Goal: Task Accomplishment & Management: Manage account settings

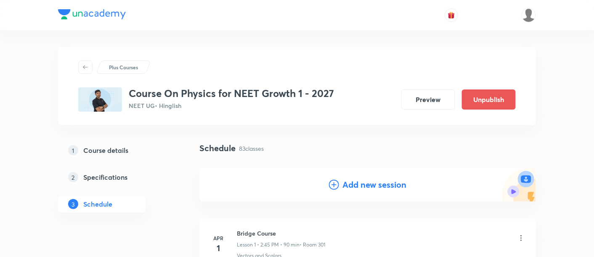
click at [364, 188] on h4 "Add new session" at bounding box center [374, 185] width 64 height 13
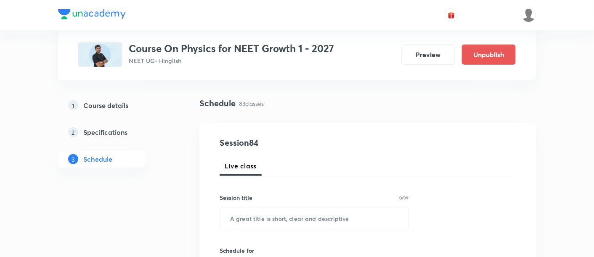
scroll to position [54, 0]
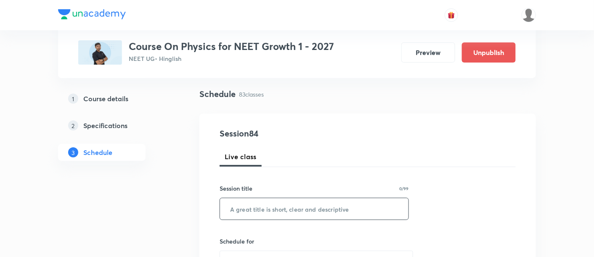
click at [320, 211] on input "text" at bounding box center [314, 208] width 188 height 21
paste input "Center of Mass and Collision"
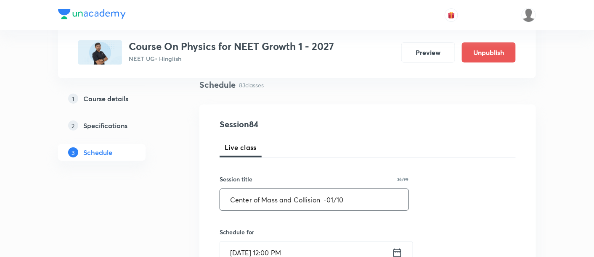
scroll to position [84, 0]
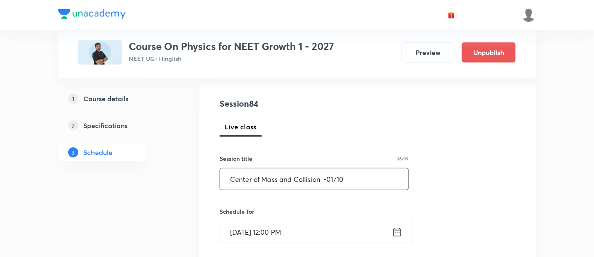
type input "Center of Mass and Collision -01/10"
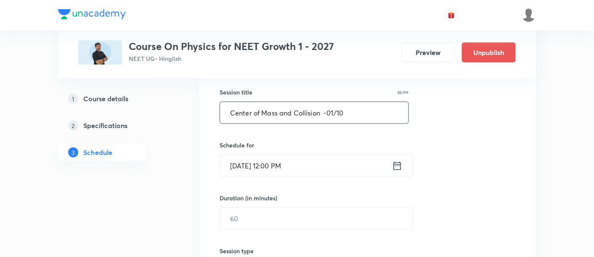
scroll to position [180, 0]
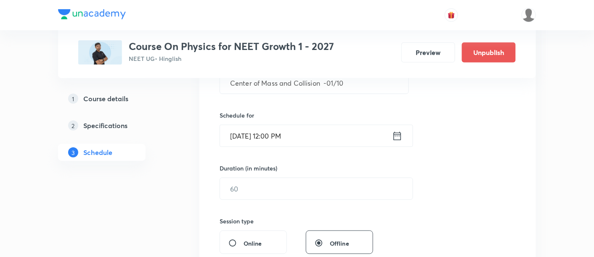
click at [398, 134] on icon at bounding box center [398, 136] width 8 height 8
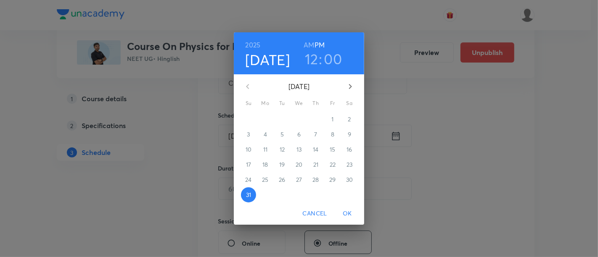
click at [348, 88] on icon "button" at bounding box center [350, 87] width 10 height 10
click at [284, 119] on span "2" at bounding box center [282, 119] width 15 height 8
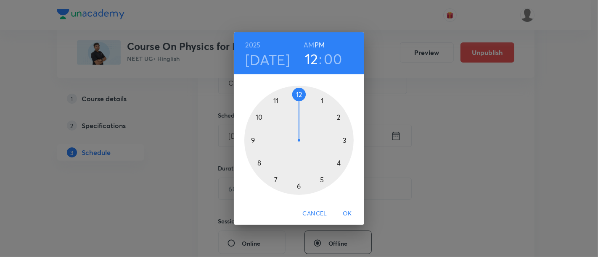
click at [298, 188] on div at bounding box center [298, 140] width 109 height 109
click at [345, 140] on div at bounding box center [298, 140] width 109 height 109
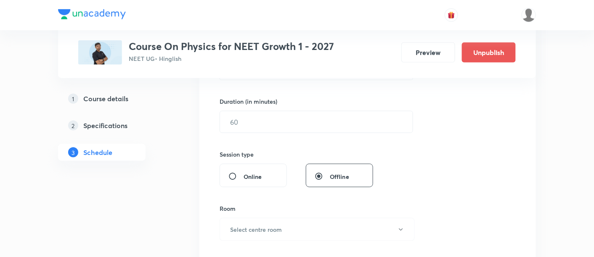
scroll to position [249, 0]
click at [333, 121] on input "text" at bounding box center [316, 120] width 193 height 21
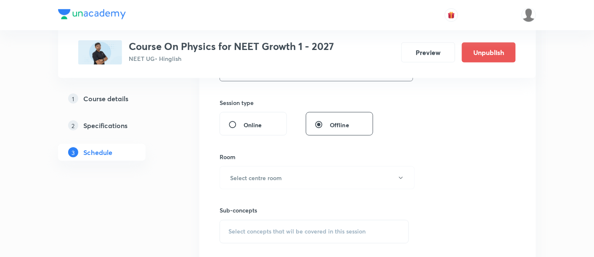
scroll to position [300, 0]
type input "90"
click at [294, 175] on button "Select centre room" at bounding box center [317, 176] width 195 height 23
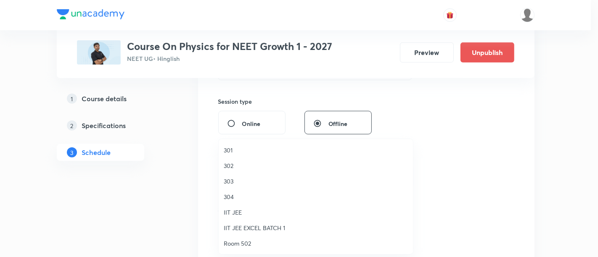
click at [231, 151] on span "301" at bounding box center [316, 150] width 184 height 9
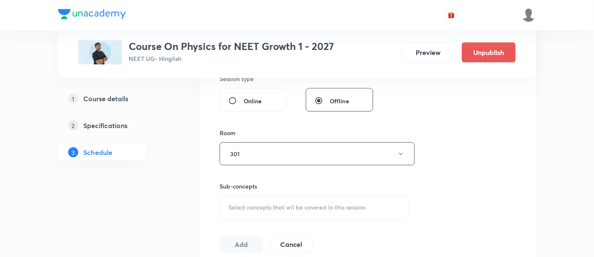
scroll to position [363, 0]
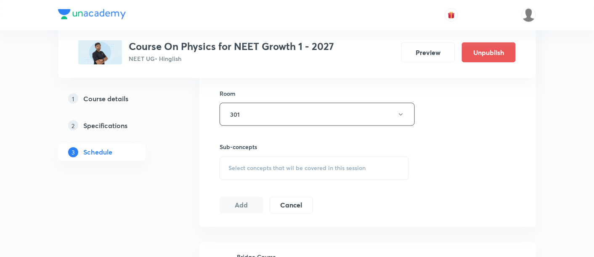
click at [318, 169] on span "Select concepts that wil be covered in this session" at bounding box center [296, 168] width 137 height 7
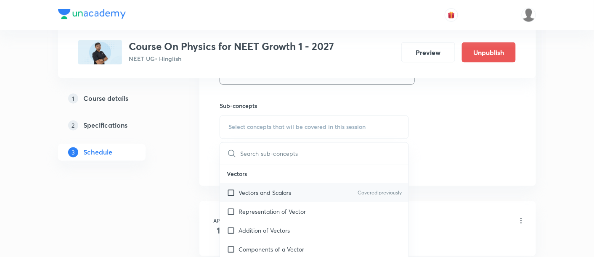
scroll to position [408, 0]
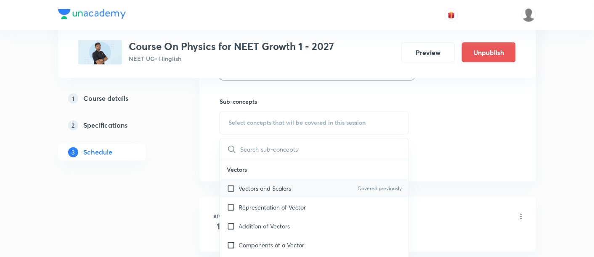
click at [258, 187] on p "Vectors and Scalars" at bounding box center [264, 189] width 53 height 9
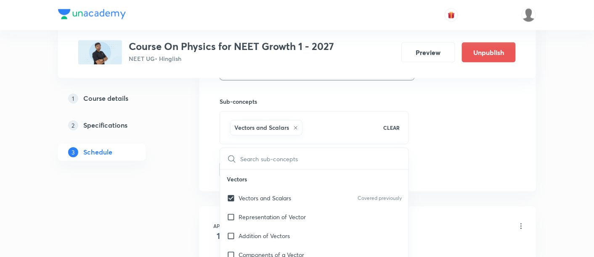
checkbox input "true"
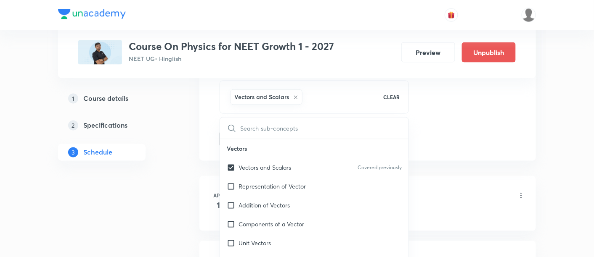
scroll to position [439, 0]
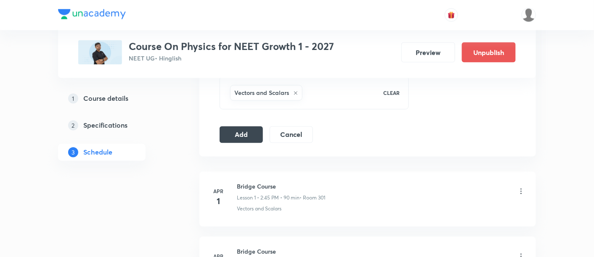
scroll to position [447, 0]
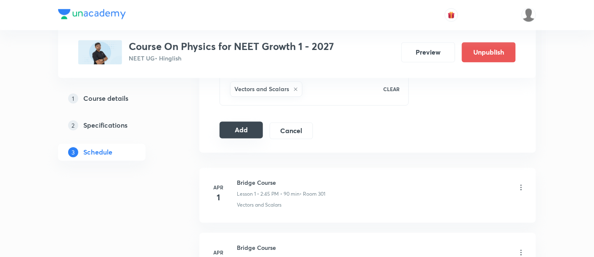
click at [253, 131] on button "Add" at bounding box center [241, 130] width 43 height 17
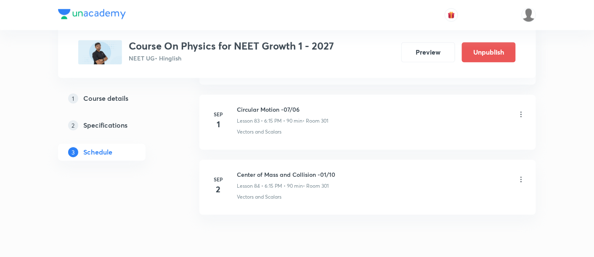
scroll to position [5486, 0]
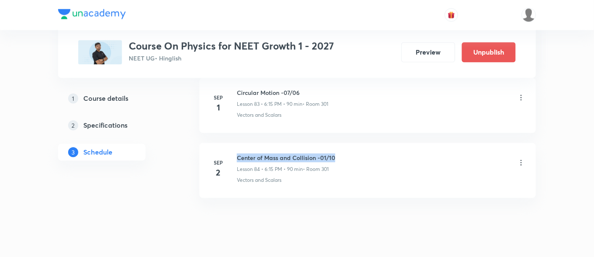
drag, startPoint x: 238, startPoint y: 138, endPoint x: 377, endPoint y: 130, distance: 139.4
click at [377, 143] on li "Sep 2 Center of Mass and Collision -01/10 Lesson 84 • 6:15 PM • 90 min • Room 3…" at bounding box center [367, 170] width 336 height 55
copy h6 "Center of Mass and Collision -01/10"
click at [377, 143] on li "Sep 2 Center of Mass and Collision -01/10 Lesson 84 • 6:15 PM • 90 min • Room 3…" at bounding box center [367, 170] width 336 height 55
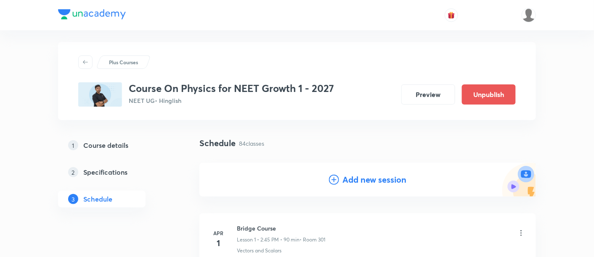
scroll to position [8, 0]
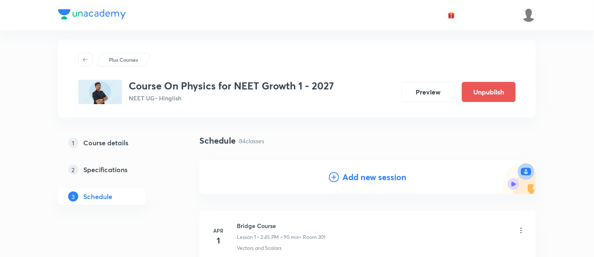
click at [371, 178] on h4 "Add new session" at bounding box center [374, 177] width 64 height 13
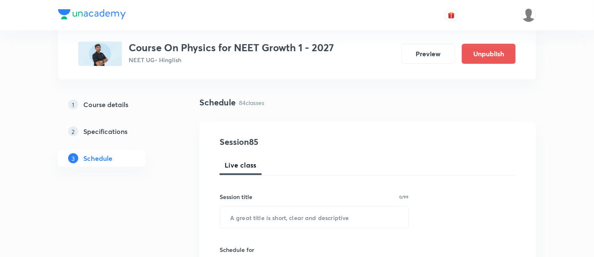
scroll to position [48, 0]
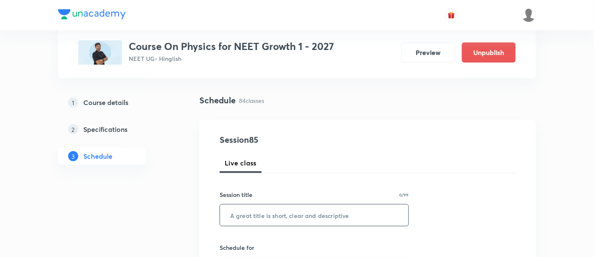
click at [303, 213] on input "text" at bounding box center [314, 215] width 188 height 21
paste input "Center of Mass and Collision -01/10"
click at [332, 214] on input "Center of Mass and Collision -01/10" at bounding box center [314, 215] width 188 height 21
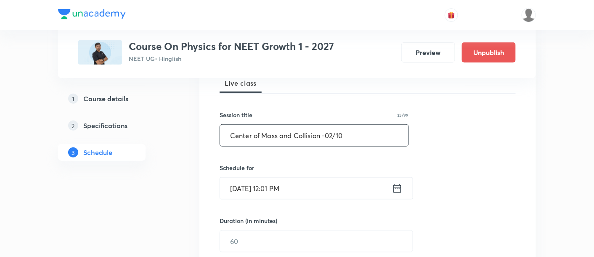
scroll to position [134, 0]
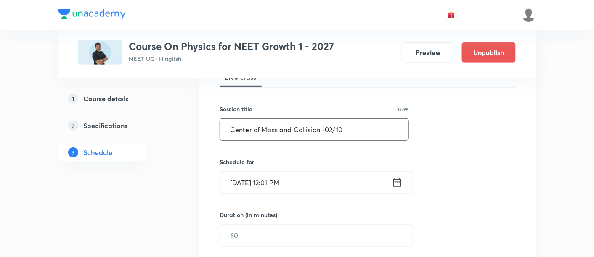
type input "Center of Mass and Collision -02/10"
click at [398, 182] on icon at bounding box center [397, 183] width 11 height 12
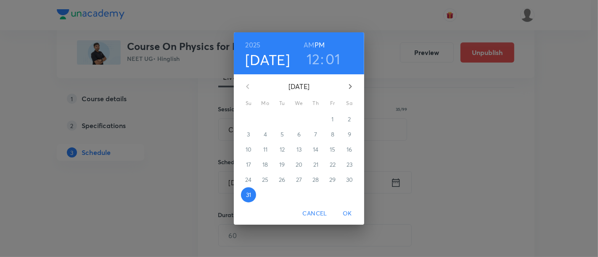
click at [349, 90] on icon "button" at bounding box center [350, 87] width 10 height 10
click at [320, 119] on span "4" at bounding box center [315, 119] width 15 height 8
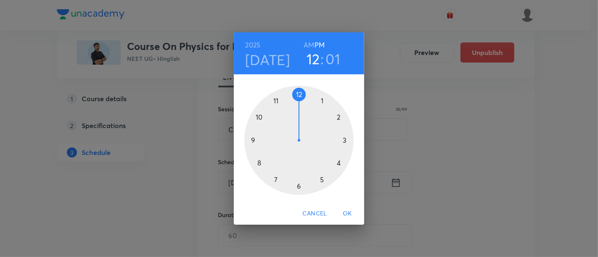
click at [299, 184] on div at bounding box center [298, 140] width 109 height 109
click at [346, 141] on div at bounding box center [298, 140] width 109 height 109
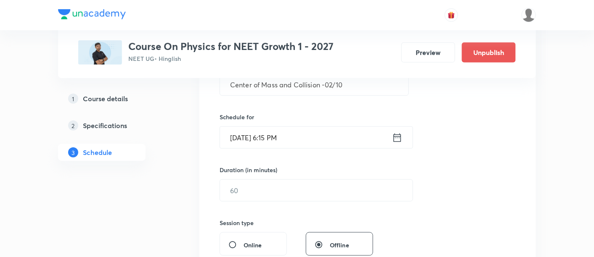
scroll to position [179, 0]
click at [327, 191] on input "text" at bounding box center [316, 190] width 193 height 21
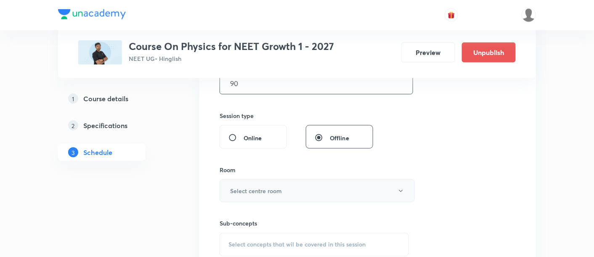
scroll to position [286, 0]
type input "90"
click at [280, 187] on h6 "Select centre room" at bounding box center [256, 190] width 52 height 9
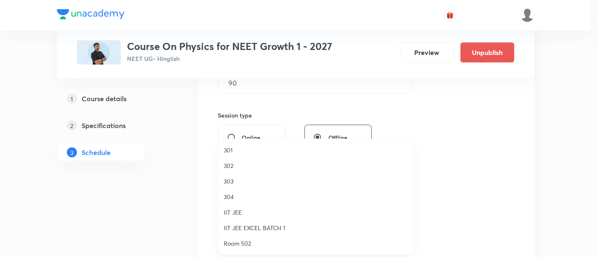
click at [235, 151] on span "301" at bounding box center [316, 150] width 184 height 9
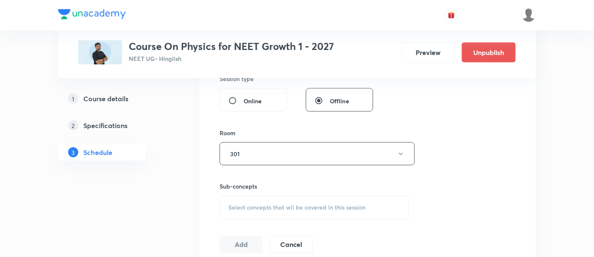
scroll to position [323, 0]
click at [311, 208] on span "Select concepts that wil be covered in this session" at bounding box center [296, 207] width 137 height 7
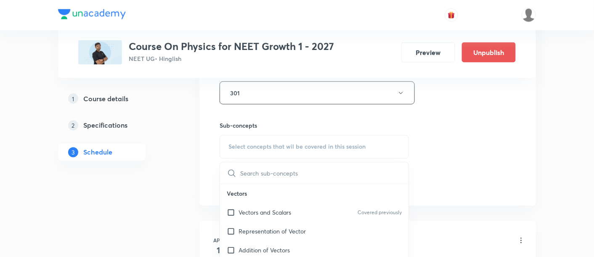
scroll to position [389, 0]
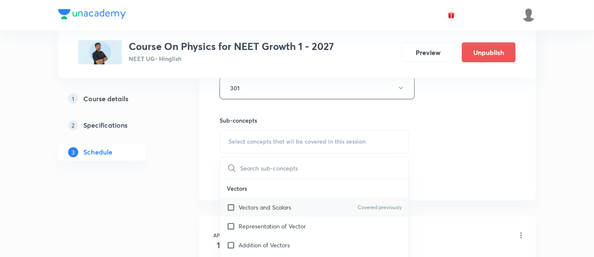
click at [286, 207] on p "Vectors and Scalars" at bounding box center [264, 208] width 53 height 9
checkbox input "true"
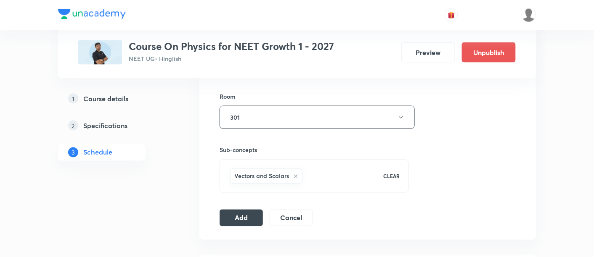
scroll to position [379, 0]
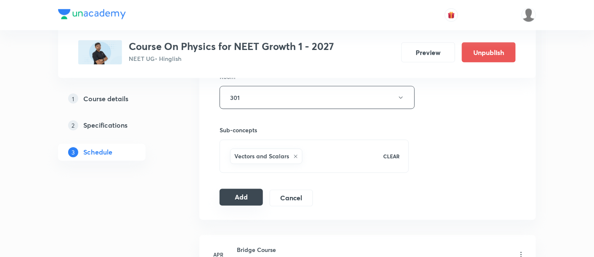
click at [251, 196] on button "Add" at bounding box center [241, 197] width 43 height 17
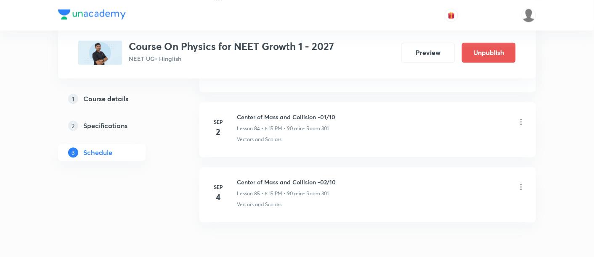
scroll to position [5551, 0]
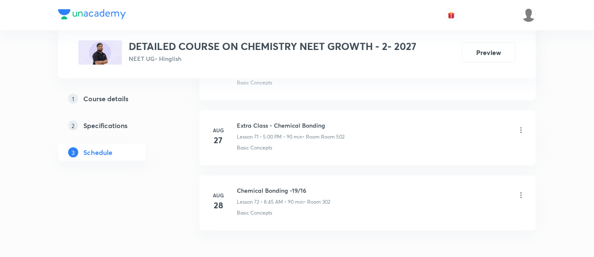
scroll to position [5092, 0]
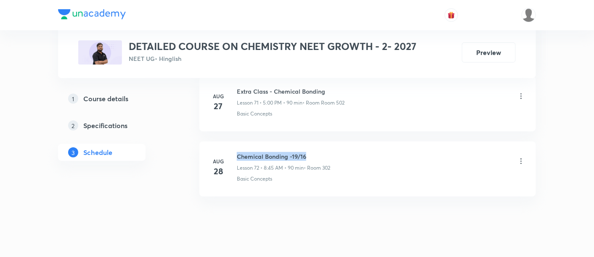
drag, startPoint x: 238, startPoint y: 136, endPoint x: 316, endPoint y: 139, distance: 78.7
click at [316, 152] on h6 "Chemical Bonding -19/16" at bounding box center [283, 156] width 93 height 9
copy h6 "Chemical Bonding -19/16"
click at [316, 152] on h6 "Chemical Bonding -19/16" at bounding box center [283, 156] width 93 height 9
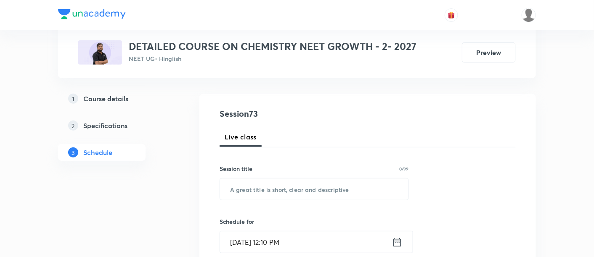
scroll to position [79, 0]
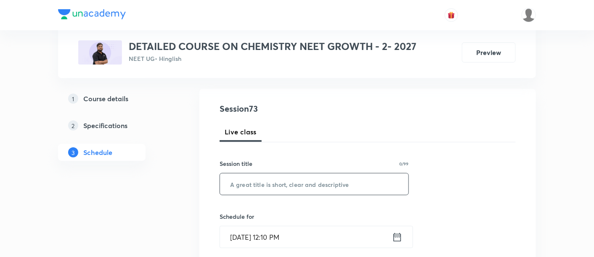
click at [287, 181] on input "text" at bounding box center [314, 184] width 188 height 21
paste input "Chemical Bonding -19/16"
click at [298, 183] on input "Chemical Bonding -19/16" at bounding box center [314, 184] width 188 height 21
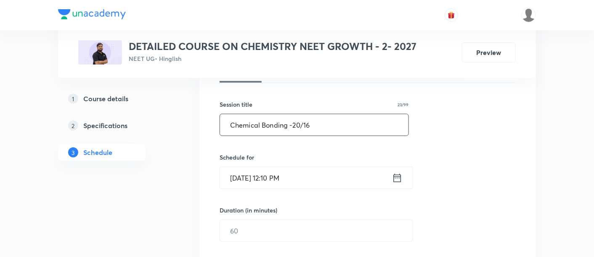
scroll to position [140, 0]
type input "Chemical Bonding -20/16"
click at [396, 177] on icon at bounding box center [397, 177] width 11 height 12
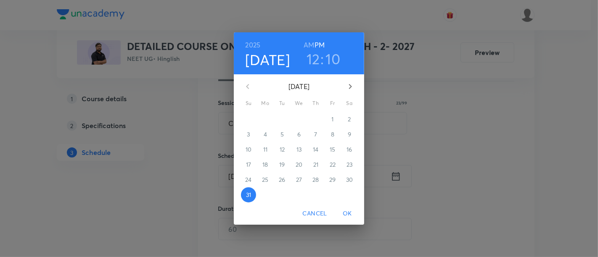
click at [349, 86] on icon "button" at bounding box center [350, 87] width 10 height 10
click at [267, 121] on span "1" at bounding box center [265, 119] width 15 height 8
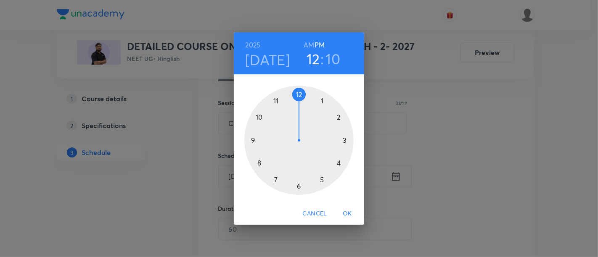
click at [309, 44] on h6 "AM" at bounding box center [309, 45] width 11 height 12
click at [259, 163] on div at bounding box center [298, 140] width 109 height 109
click at [254, 140] on div at bounding box center [298, 140] width 109 height 109
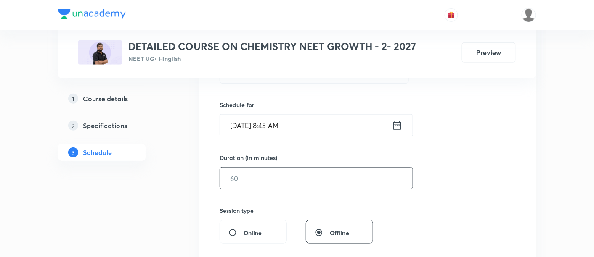
scroll to position [191, 0]
click at [326, 180] on input "text" at bounding box center [316, 177] width 193 height 21
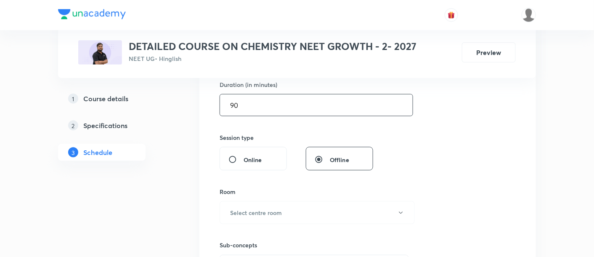
scroll to position [265, 0]
type input "90"
click at [286, 210] on button "Select centre room" at bounding box center [317, 212] width 195 height 23
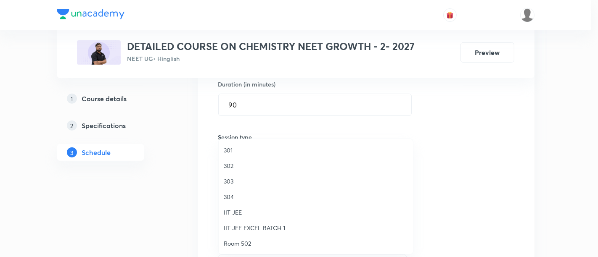
click at [227, 164] on span "302" at bounding box center [316, 165] width 184 height 9
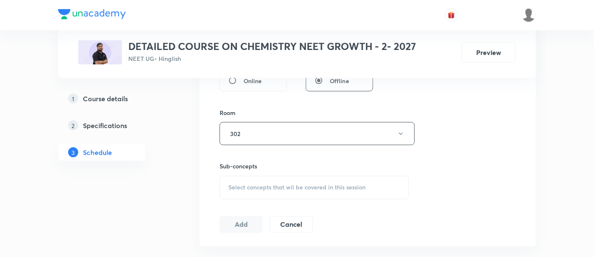
scroll to position [347, 0]
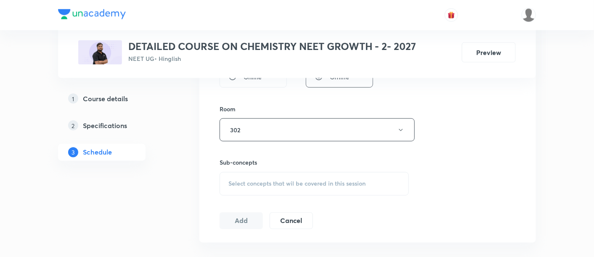
click at [276, 181] on span "Select concepts that wil be covered in this session" at bounding box center [296, 184] width 137 height 7
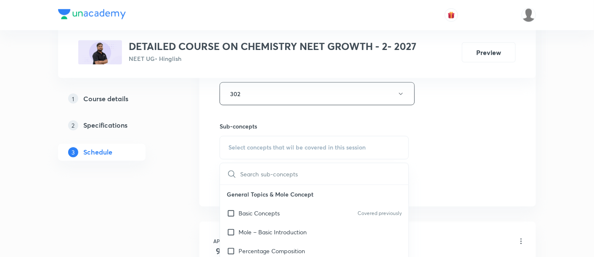
scroll to position [389, 0]
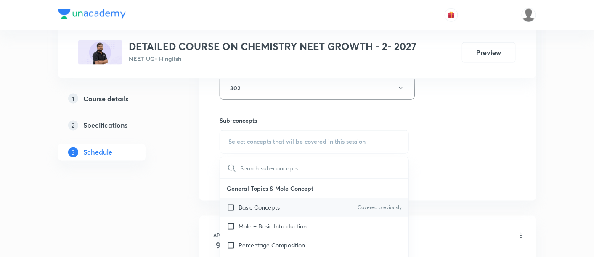
click at [265, 206] on p "Basic Concepts" at bounding box center [258, 208] width 41 height 9
checkbox input "true"
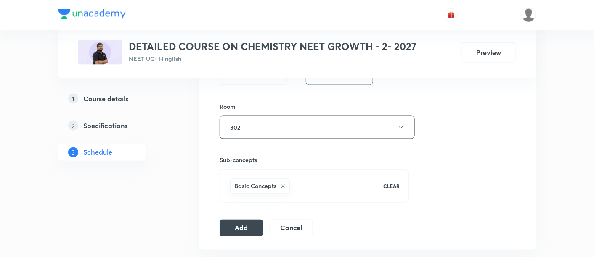
scroll to position [403, 0]
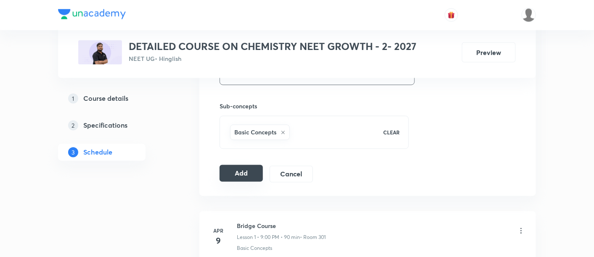
click at [244, 172] on button "Add" at bounding box center [241, 173] width 43 height 17
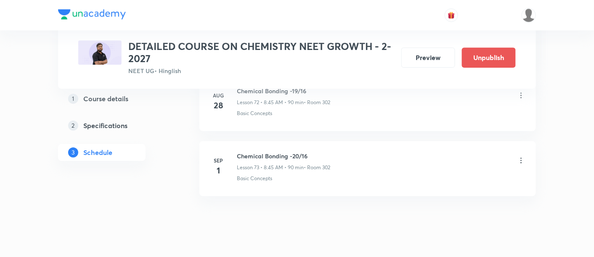
scroll to position [4782, 0]
drag, startPoint x: 237, startPoint y: 138, endPoint x: 338, endPoint y: 140, distance: 101.4
click at [338, 151] on div "Chemical Bonding -20/16 Lesson 73 • 8:45 AM • 90 min • Room 302" at bounding box center [381, 161] width 288 height 20
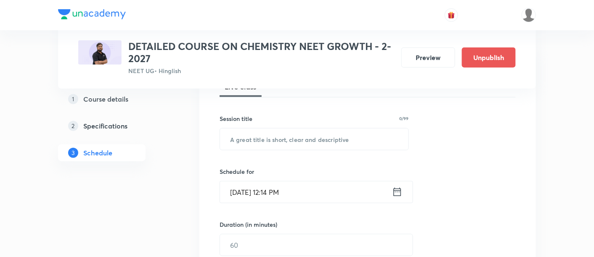
scroll to position [135, 0]
click at [285, 139] on input "text" at bounding box center [314, 138] width 188 height 21
paste input "Thermodynamics-1"
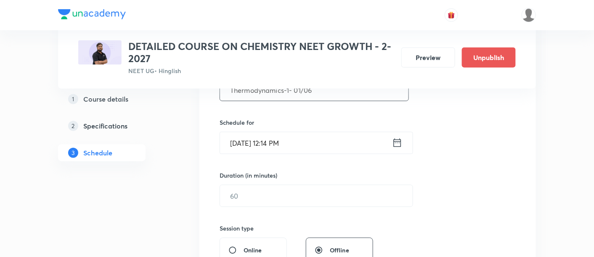
scroll to position [191, 0]
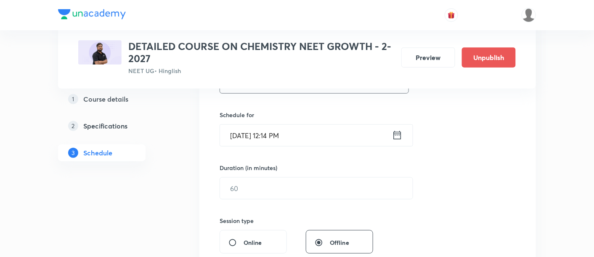
type input "Thermodynamics-1- 01/06"
click at [399, 133] on icon at bounding box center [397, 136] width 11 height 12
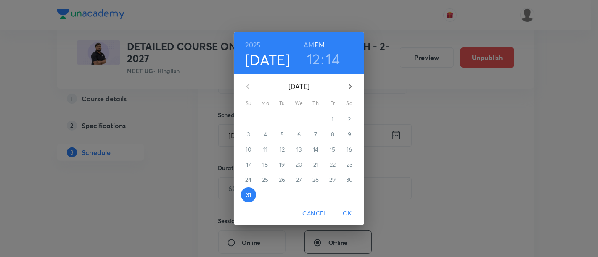
click at [352, 91] on icon "button" at bounding box center [350, 87] width 10 height 10
click at [280, 119] on span "2" at bounding box center [282, 119] width 15 height 8
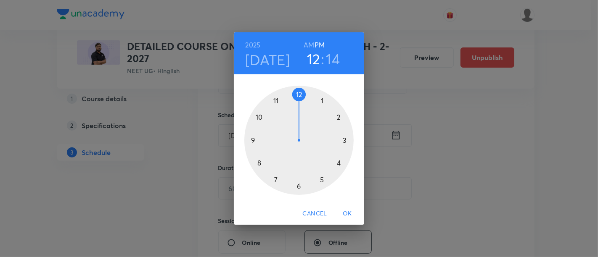
click at [310, 43] on h6 "AM" at bounding box center [309, 45] width 11 height 12
click at [259, 117] on div at bounding box center [298, 140] width 109 height 109
click at [298, 185] on div at bounding box center [298, 140] width 109 height 109
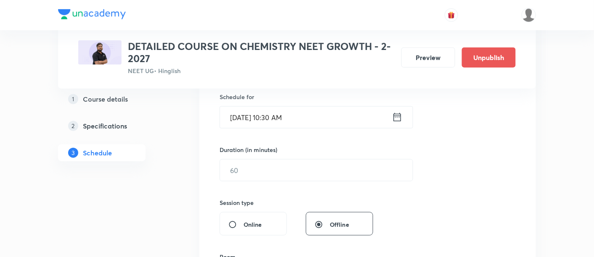
scroll to position [265, 0]
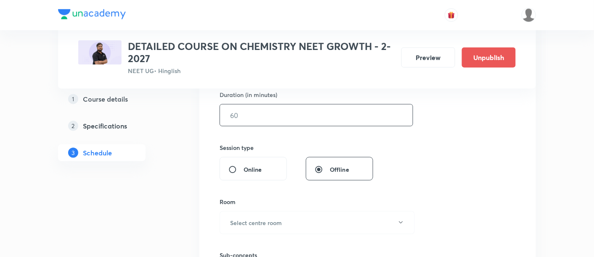
click at [334, 114] on input "text" at bounding box center [316, 115] width 193 height 21
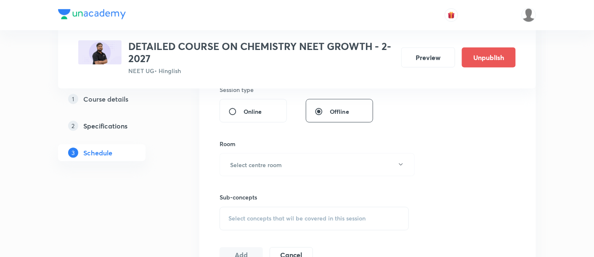
scroll to position [327, 0]
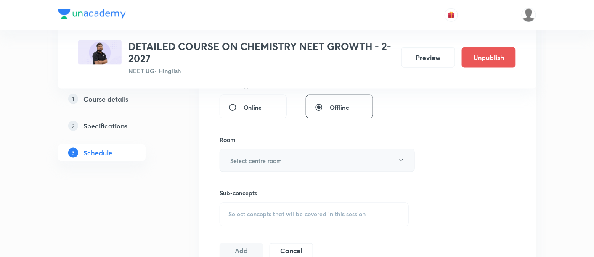
type input "90"
click at [303, 160] on button "Select centre room" at bounding box center [317, 160] width 195 height 23
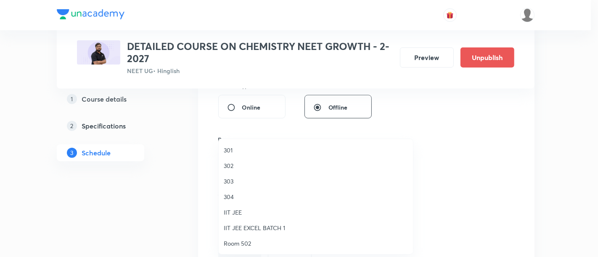
click at [234, 166] on span "302" at bounding box center [316, 165] width 184 height 9
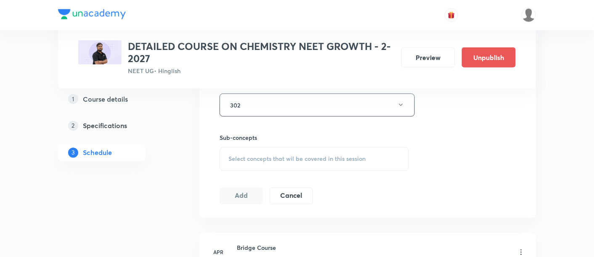
scroll to position [388, 0]
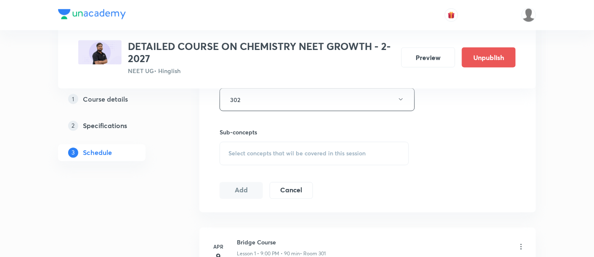
click at [334, 153] on span "Select concepts that wil be covered in this session" at bounding box center [296, 154] width 137 height 7
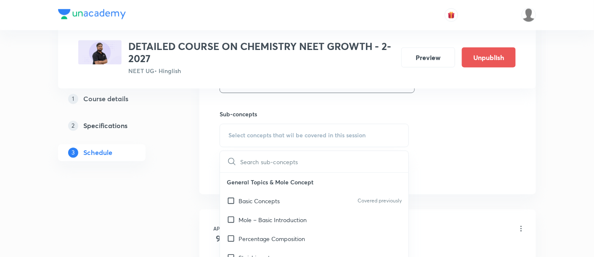
scroll to position [406, 0]
click at [276, 198] on p "Basic Concepts" at bounding box center [258, 201] width 41 height 9
checkbox input "true"
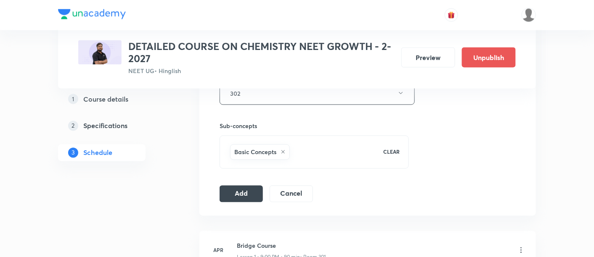
scroll to position [399, 0]
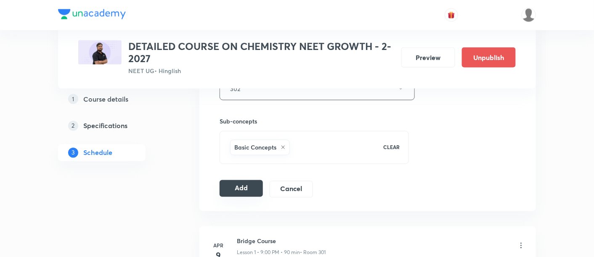
click at [227, 187] on button "Add" at bounding box center [241, 188] width 43 height 17
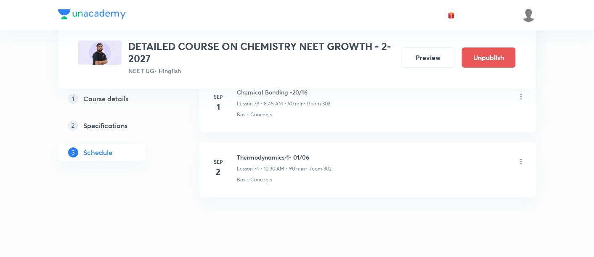
scroll to position [4846, 0]
drag, startPoint x: 237, startPoint y: 138, endPoint x: 324, endPoint y: 131, distance: 87.3
click at [324, 141] on li "Sep 2 Thermodynamics-1- 01/06 Lesson 74 • 10:30 AM • 90 min • Room 302 Basic Co…" at bounding box center [367, 168] width 336 height 55
copy h6 "Thermodynamics-1- 01/06"
click at [325, 141] on li "Sep 2 Thermodynamics-1- 01/06 Lesson 74 • 10:30 AM • 90 min • Room 302 Basic Co…" at bounding box center [367, 168] width 336 height 55
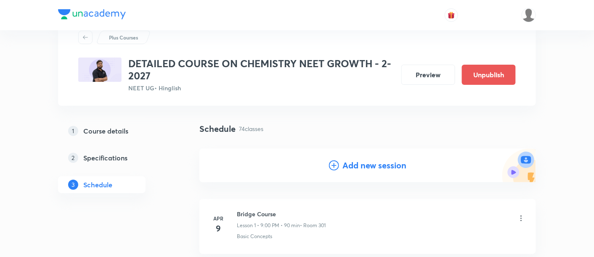
scroll to position [31, 0]
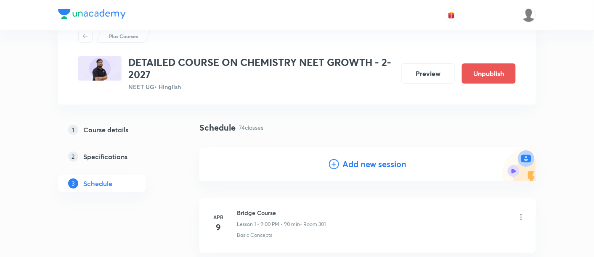
click at [367, 165] on h4 "Add new session" at bounding box center [374, 164] width 64 height 13
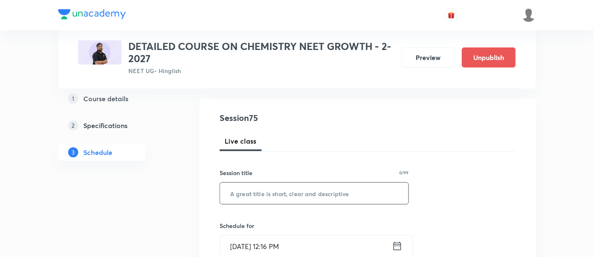
scroll to position [82, 0]
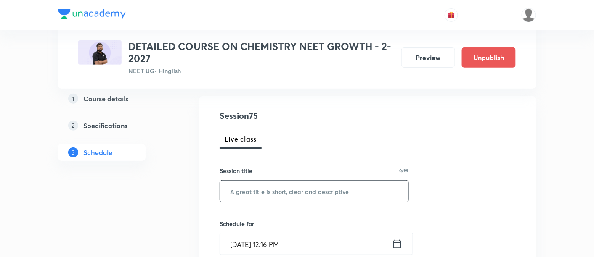
click at [307, 191] on input "text" at bounding box center [314, 191] width 188 height 21
paste input "Thermodynamics-1- 01/06"
click at [301, 189] on input "Thermodynamics-1- 01/06" at bounding box center [314, 191] width 188 height 21
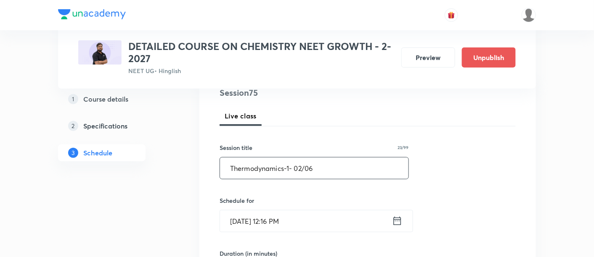
scroll to position [110, 0]
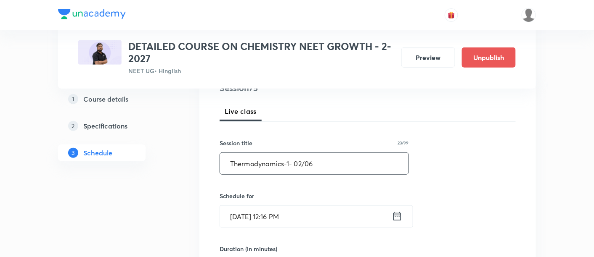
type input "Thermodynamics-1- 02/06"
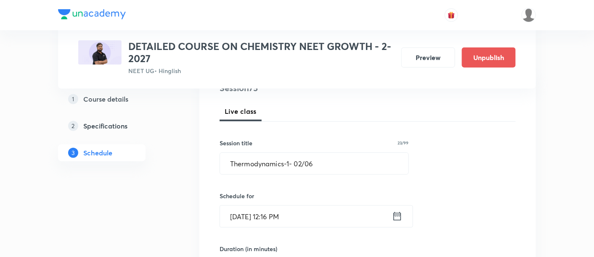
click at [394, 213] on icon at bounding box center [398, 216] width 8 height 8
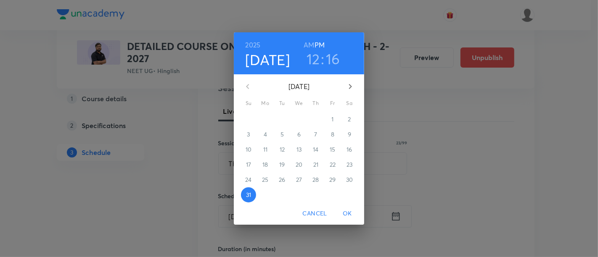
click at [350, 88] on icon "button" at bounding box center [350, 86] width 3 height 5
click at [317, 119] on p "4" at bounding box center [315, 119] width 3 height 8
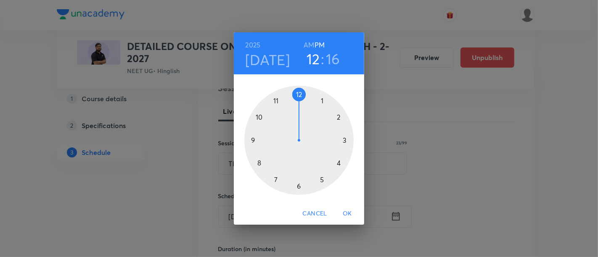
click at [309, 46] on h6 "AM" at bounding box center [309, 45] width 11 height 12
click at [259, 165] on div at bounding box center [298, 140] width 109 height 109
click at [253, 142] on div at bounding box center [298, 140] width 109 height 109
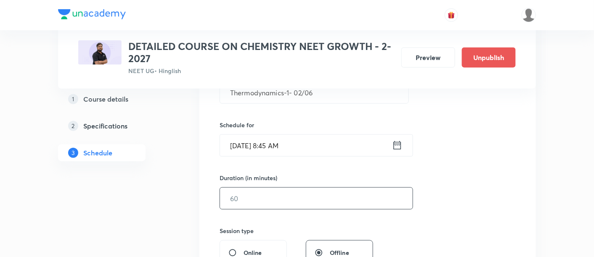
scroll to position [184, 0]
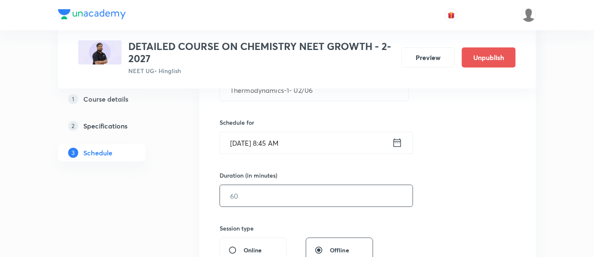
click at [317, 198] on input "text" at bounding box center [316, 195] width 193 height 21
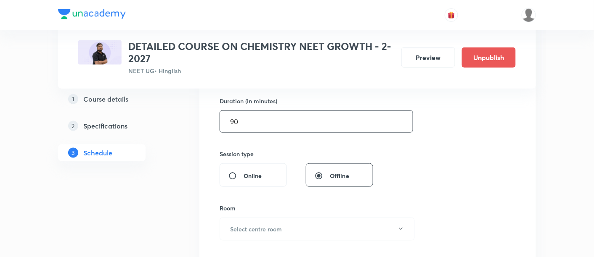
scroll to position [304, 0]
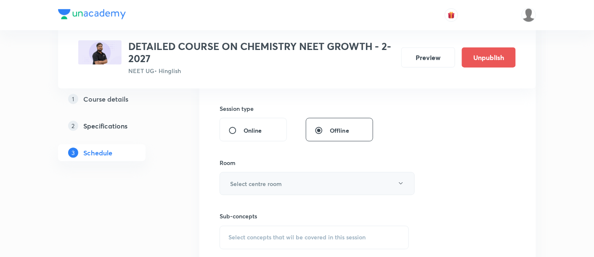
type input "90"
click at [312, 180] on button "Select centre room" at bounding box center [317, 183] width 195 height 23
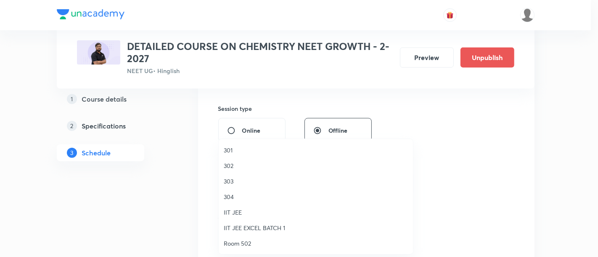
click at [244, 165] on span "302" at bounding box center [316, 165] width 184 height 9
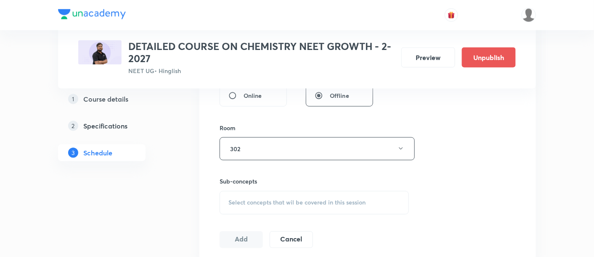
scroll to position [346, 0]
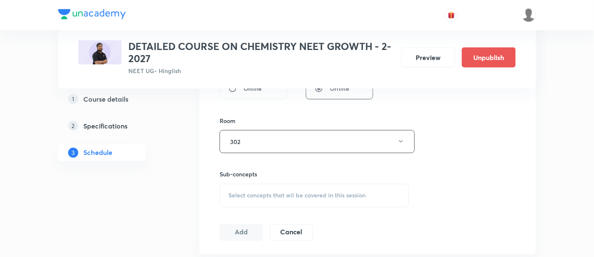
click at [315, 196] on span "Select concepts that wil be covered in this session" at bounding box center [296, 196] width 137 height 7
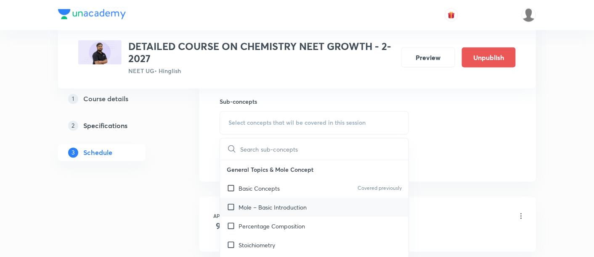
scroll to position [422, 0]
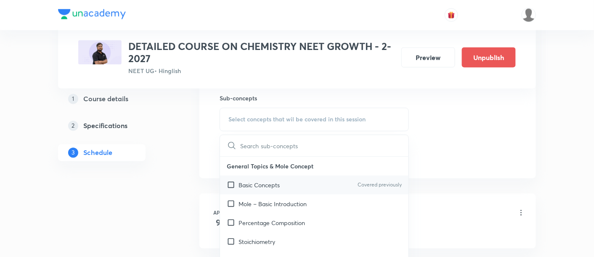
click at [252, 183] on p "Basic Concepts" at bounding box center [258, 185] width 41 height 9
checkbox input "true"
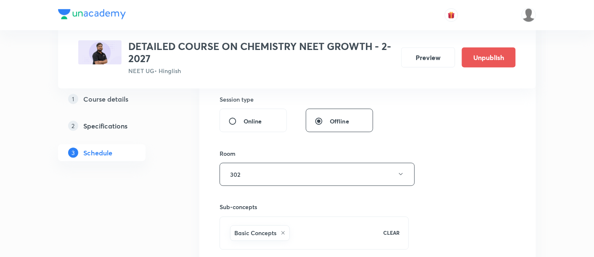
scroll to position [361, 0]
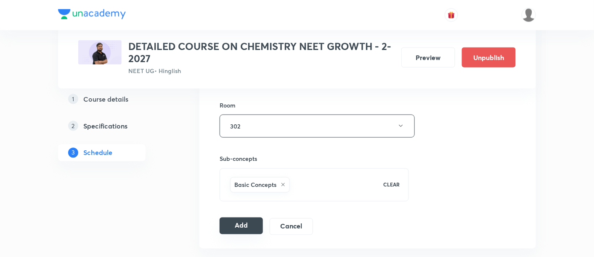
click at [250, 225] on button "Add" at bounding box center [241, 226] width 43 height 17
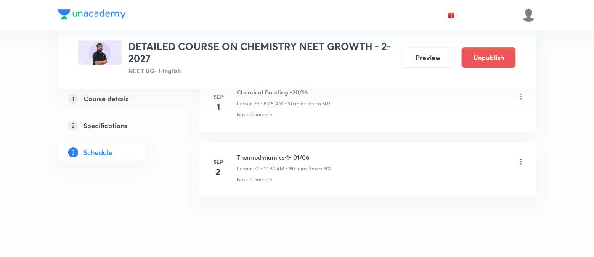
scroll to position [4846, 0]
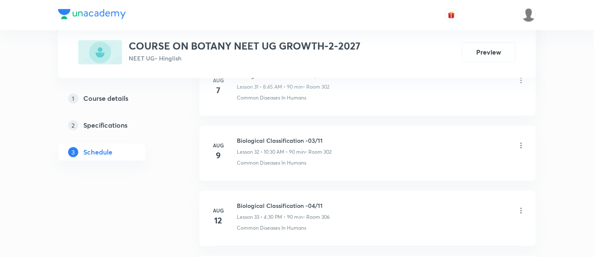
scroll to position [2753, 0]
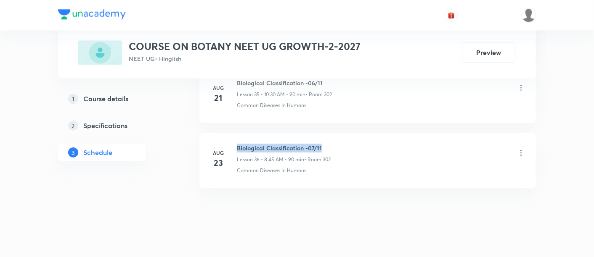
drag, startPoint x: 237, startPoint y: 139, endPoint x: 323, endPoint y: 138, distance: 85.4
click at [323, 144] on h6 "Biological Classification -07/11" at bounding box center [284, 148] width 94 height 9
copy h6 "Biological Classification -07/11"
click at [323, 144] on h6 "Biological Classification -07/11" at bounding box center [284, 148] width 94 height 9
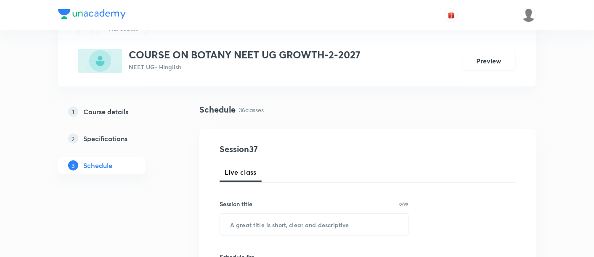
scroll to position [123, 0]
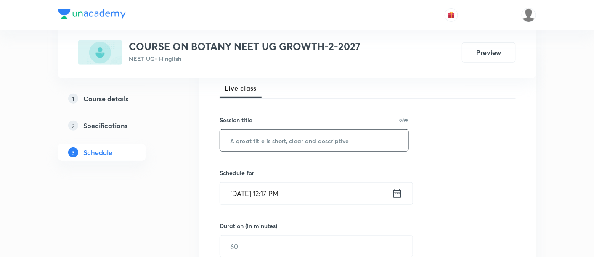
click at [303, 138] on input "text" at bounding box center [314, 140] width 188 height 21
paste input "Biological Classification -07/11"
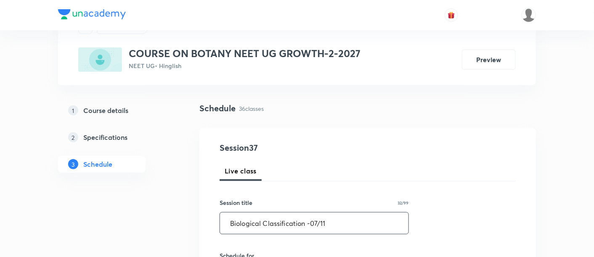
scroll to position [92, 0]
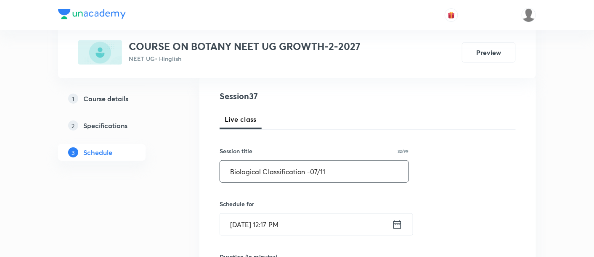
click at [317, 170] on input "Biological Classification -07/11" at bounding box center [314, 171] width 188 height 21
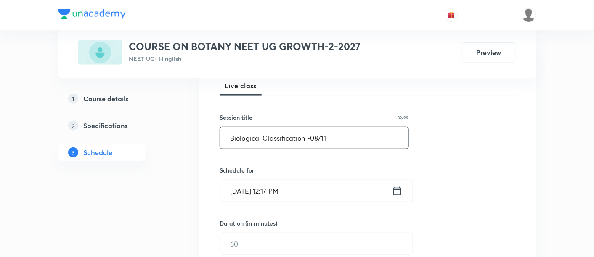
scroll to position [126, 0]
type input "Biological Classification -08/11"
click at [396, 191] on icon at bounding box center [397, 191] width 11 height 12
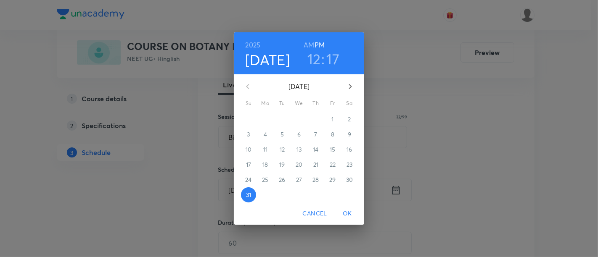
click at [349, 85] on icon "button" at bounding box center [350, 86] width 3 height 5
click at [313, 48] on h6 "AM" at bounding box center [309, 45] width 11 height 12
click at [351, 85] on icon "button" at bounding box center [350, 86] width 3 height 5
click at [315, 121] on p "4" at bounding box center [315, 119] width 3 height 8
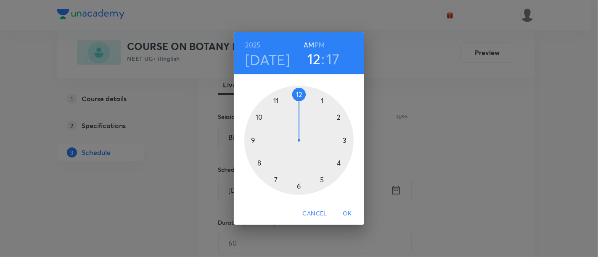
click at [261, 117] on div at bounding box center [298, 140] width 109 height 109
click at [298, 186] on div at bounding box center [298, 140] width 109 height 109
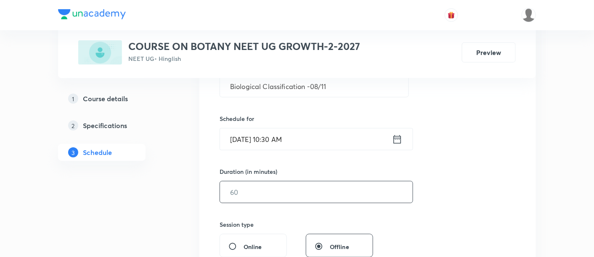
scroll to position [179, 0]
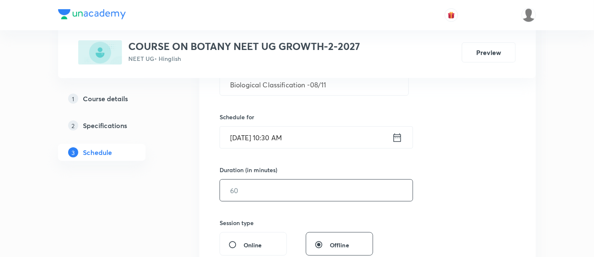
click at [335, 189] on input "text" at bounding box center [316, 190] width 193 height 21
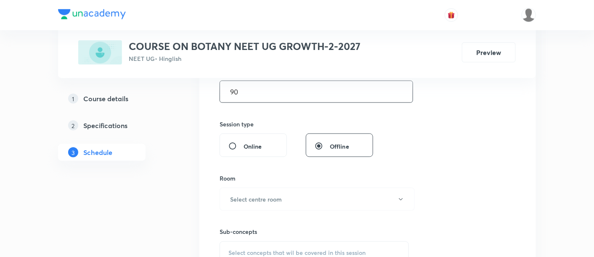
scroll to position [342, 0]
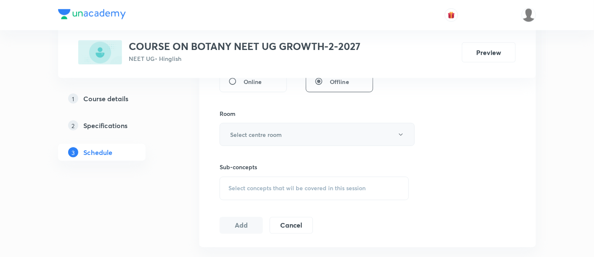
type input "90"
click at [281, 132] on h6 "Select centre room" at bounding box center [256, 134] width 52 height 9
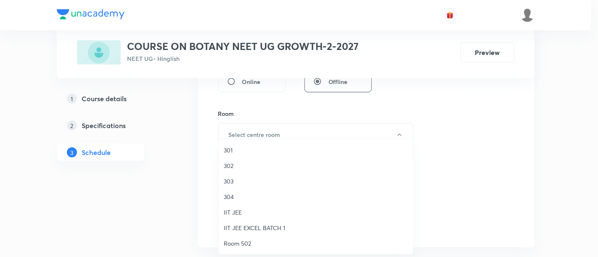
click at [230, 166] on span "302" at bounding box center [316, 165] width 184 height 9
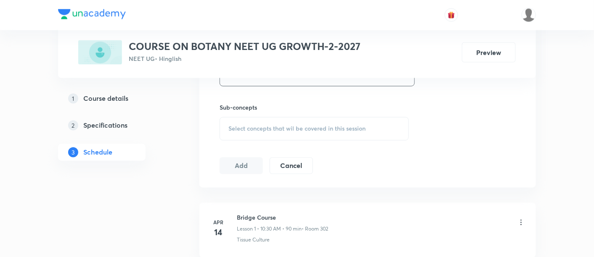
scroll to position [408, 0]
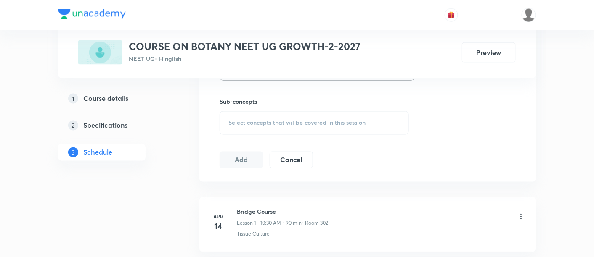
click at [317, 123] on span "Select concepts that wil be covered in this session" at bounding box center [296, 123] width 137 height 7
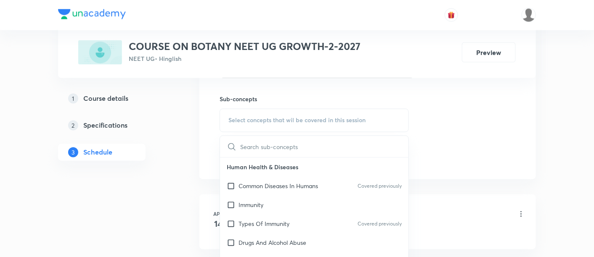
scroll to position [411, 0]
click at [261, 183] on p "Common Diseases In Humans" at bounding box center [277, 186] width 79 height 9
checkbox input "true"
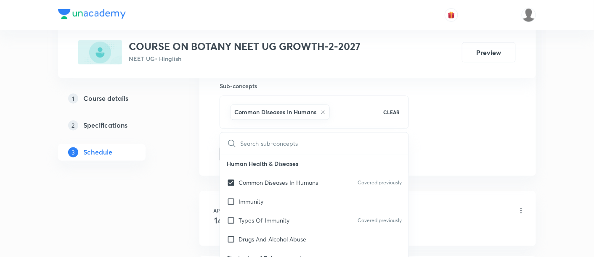
scroll to position [453, 0]
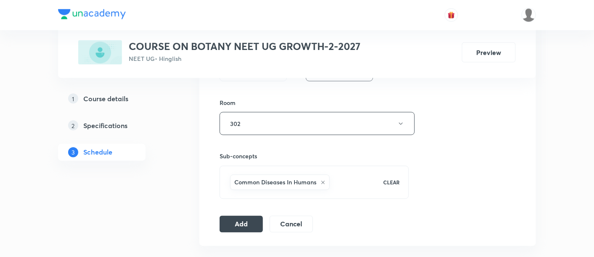
scroll to position [353, 0]
click at [238, 223] on button "Add" at bounding box center [241, 223] width 43 height 17
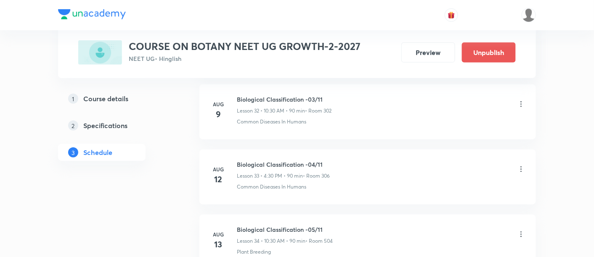
scroll to position [2433, 0]
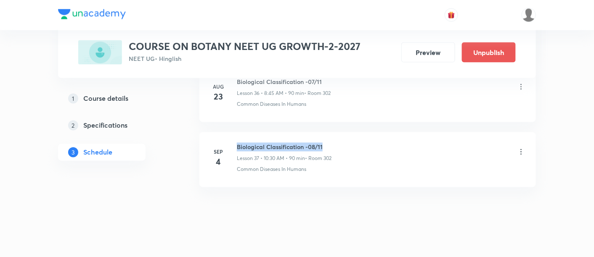
drag, startPoint x: 237, startPoint y: 138, endPoint x: 334, endPoint y: 135, distance: 96.8
click at [331, 143] on h6 "Biological Classification -08/11" at bounding box center [284, 147] width 95 height 9
copy h6 "Biological Classification -08/11"
click at [336, 143] on div "Biological Classification -08/11 Lesson 37 • 10:30 AM • 90 min • Room 302" at bounding box center [381, 153] width 288 height 20
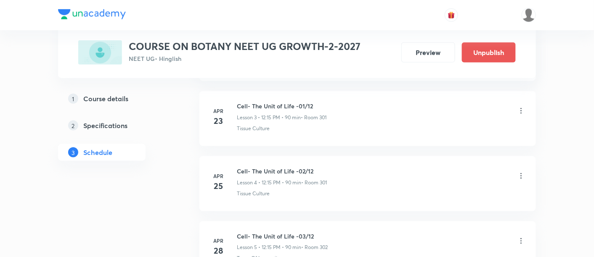
scroll to position [0, 0]
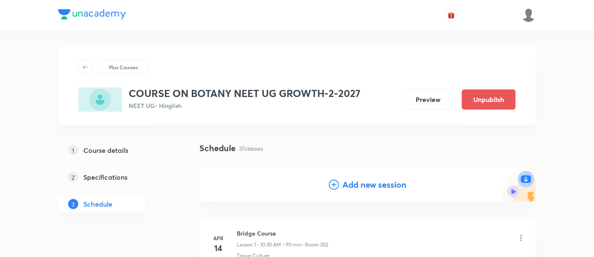
click at [365, 186] on h4 "Add new session" at bounding box center [374, 185] width 64 height 13
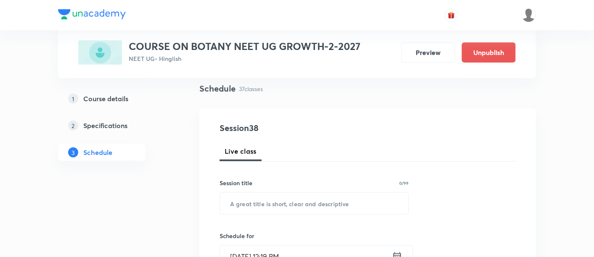
scroll to position [64, 0]
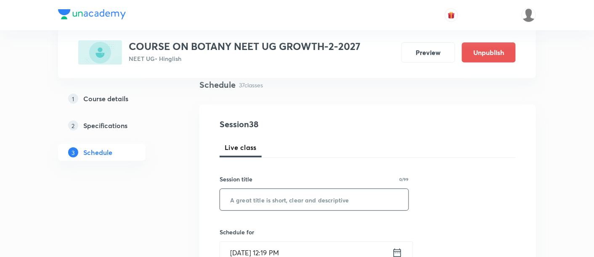
click at [326, 198] on input "text" at bounding box center [314, 199] width 188 height 21
paste input "Biological Classification -08/11"
click at [317, 197] on input "Biological Classification -08/11" at bounding box center [314, 199] width 188 height 21
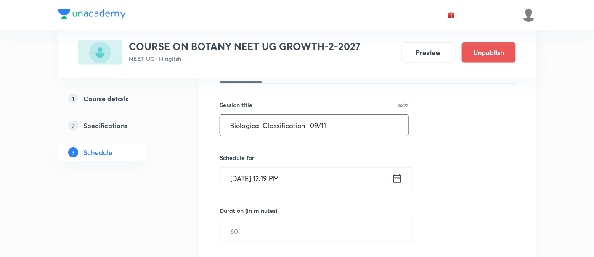
scroll to position [140, 0]
type input "Biological Classification -09/11"
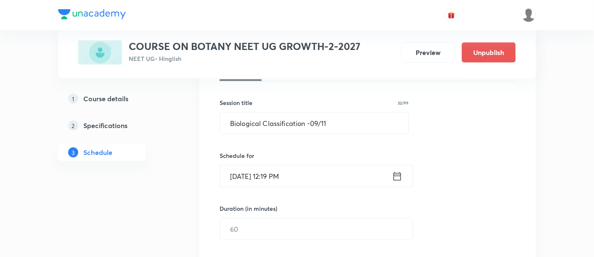
click at [401, 175] on icon at bounding box center [398, 176] width 8 height 8
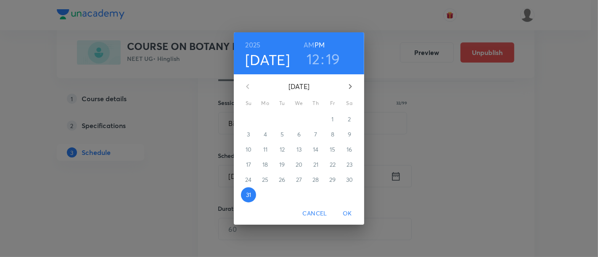
click at [351, 86] on icon "button" at bounding box center [350, 86] width 3 height 5
click at [332, 118] on p "5" at bounding box center [332, 119] width 3 height 8
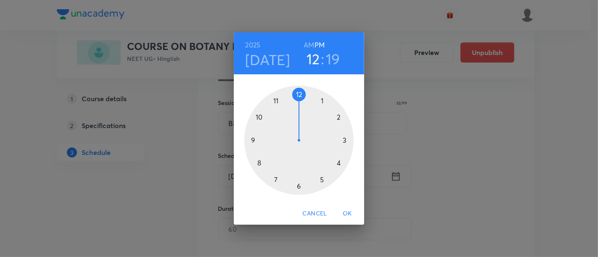
click at [310, 42] on h6 "AM" at bounding box center [309, 45] width 11 height 12
click at [260, 116] on div at bounding box center [298, 140] width 109 height 109
click at [299, 187] on div at bounding box center [298, 140] width 109 height 109
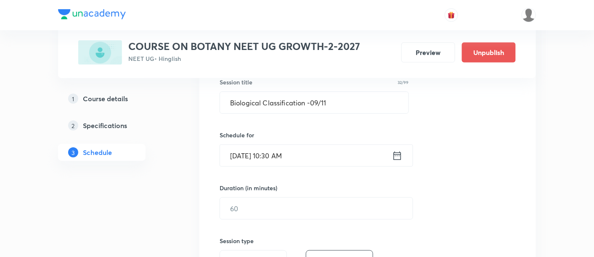
scroll to position [205, 0]
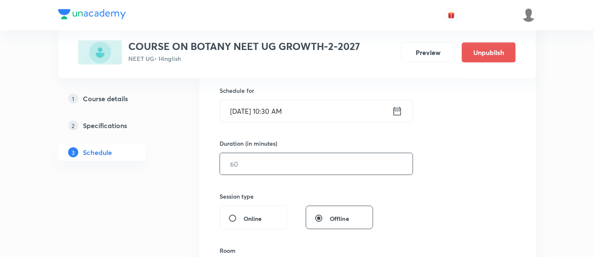
click at [323, 159] on input "text" at bounding box center [316, 163] width 193 height 21
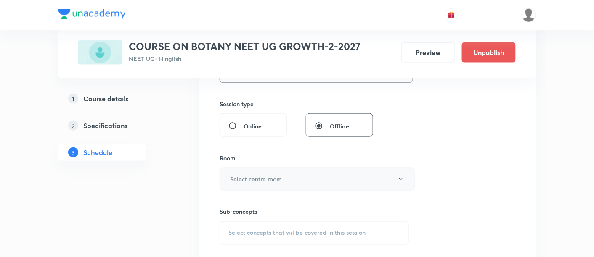
scroll to position [299, 0]
type input "90"
click at [296, 177] on button "Select centre room" at bounding box center [317, 178] width 195 height 23
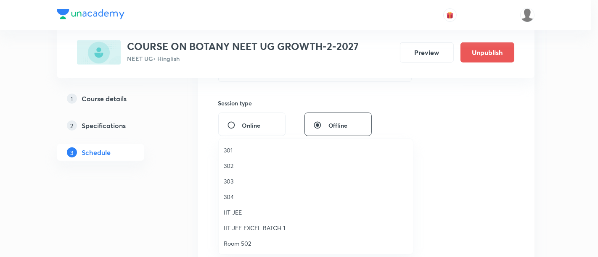
click at [240, 164] on span "302" at bounding box center [316, 165] width 184 height 9
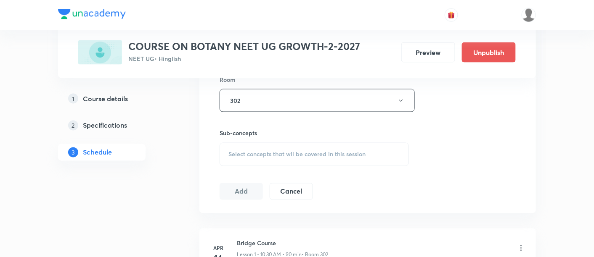
scroll to position [378, 0]
click at [309, 150] on span "Select concepts that wil be covered in this session" at bounding box center [296, 153] width 137 height 7
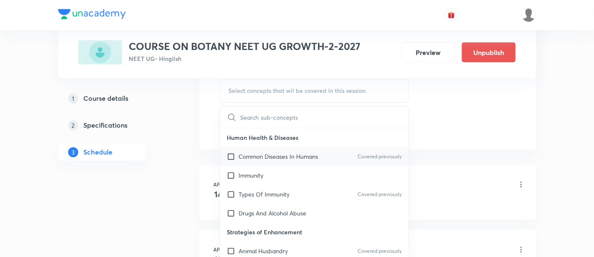
scroll to position [442, 0]
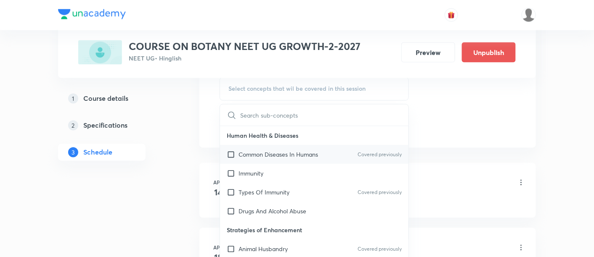
click at [278, 155] on p "Common Diseases In Humans" at bounding box center [277, 155] width 79 height 9
checkbox input "true"
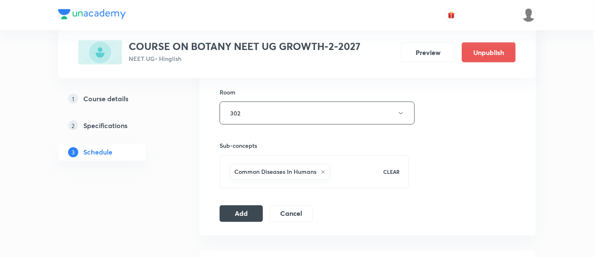
scroll to position [378, 0]
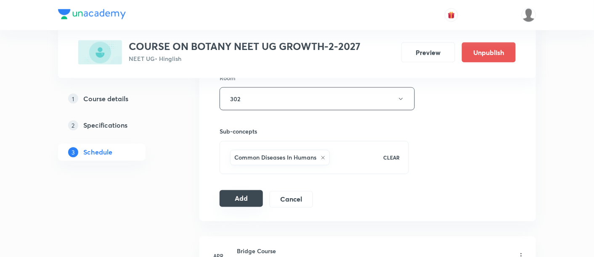
click at [250, 197] on button "Add" at bounding box center [241, 199] width 43 height 17
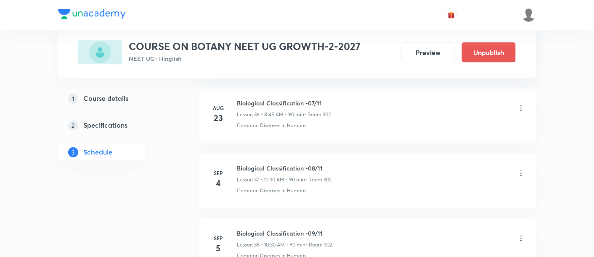
scroll to position [2498, 0]
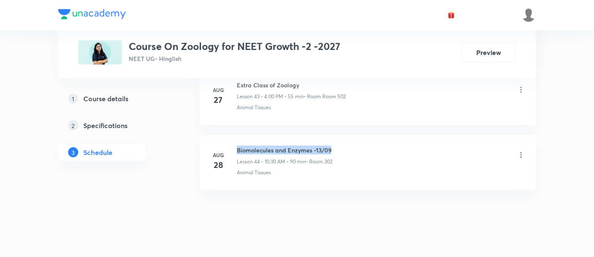
drag, startPoint x: 237, startPoint y: 138, endPoint x: 340, endPoint y: 138, distance: 102.6
click at [340, 146] on div "Biomolecules and Enzymes -13/09 Lesson 44 • 10:30 AM • 90 min • Room 302" at bounding box center [381, 156] width 288 height 20
copy h6 "Biomolecules and Enzymes -13/09"
click at [341, 146] on div "Biomolecules and Enzymes -13/09 Lesson 44 • 10:30 AM • 90 min • Room 302" at bounding box center [381, 156] width 288 height 20
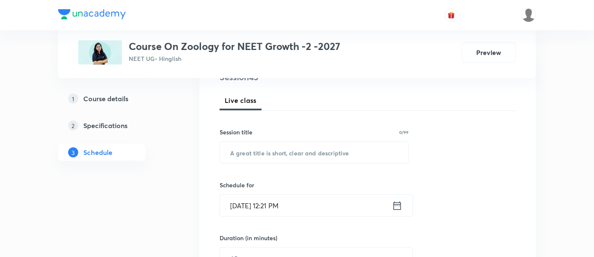
scroll to position [112, 0]
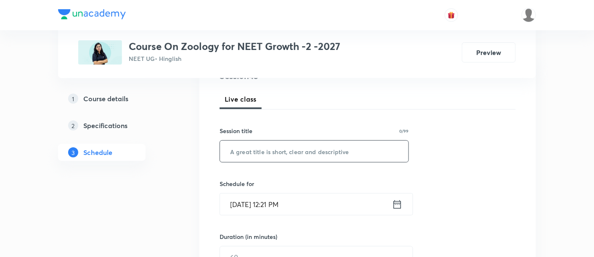
click at [315, 154] on input "text" at bounding box center [314, 151] width 188 height 21
paste input "Biomolecules and Enzymes -13/09"
click at [325, 148] on input "Biomolecules and Enzymes -13/09" at bounding box center [314, 151] width 188 height 21
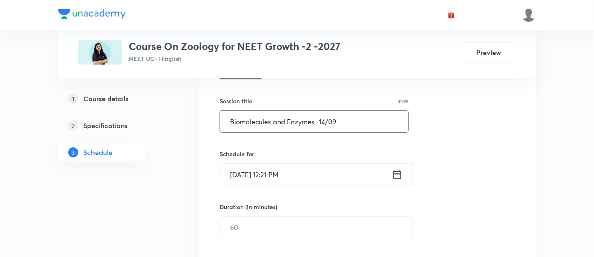
scroll to position [165, 0]
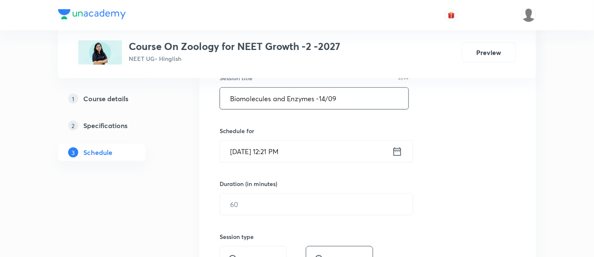
type input "Biomolecules and Enzymes -14/09"
click at [396, 151] on icon at bounding box center [397, 152] width 11 height 12
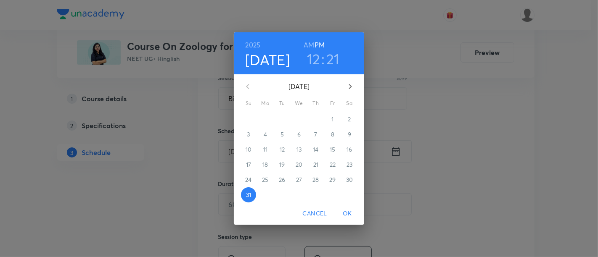
click at [351, 87] on icon "button" at bounding box center [350, 86] width 3 height 5
click at [267, 119] on span "1" at bounding box center [265, 119] width 15 height 8
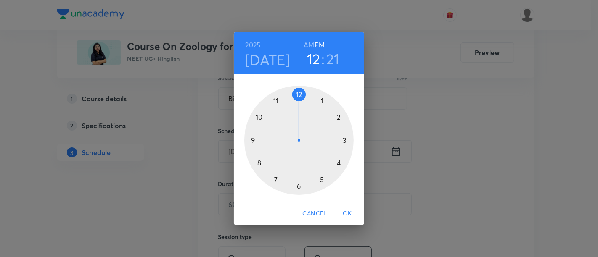
click at [300, 93] on div at bounding box center [298, 140] width 109 height 109
click at [348, 140] on div at bounding box center [298, 140] width 109 height 109
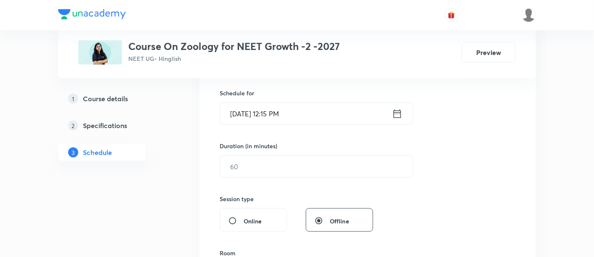
scroll to position [210, 0]
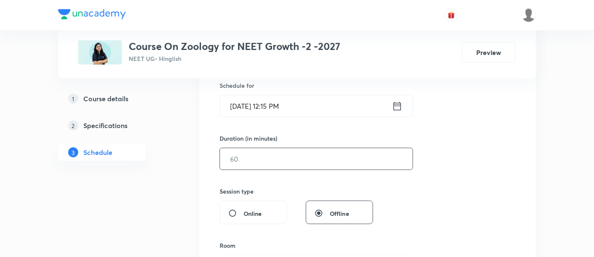
click at [369, 154] on input "text" at bounding box center [316, 158] width 193 height 21
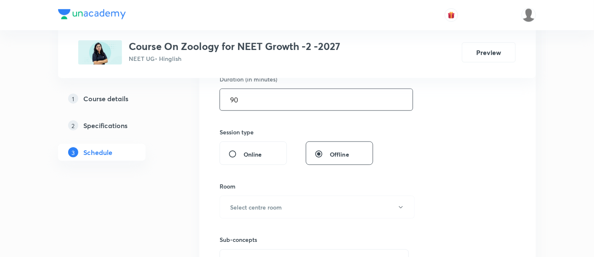
scroll to position [285, 0]
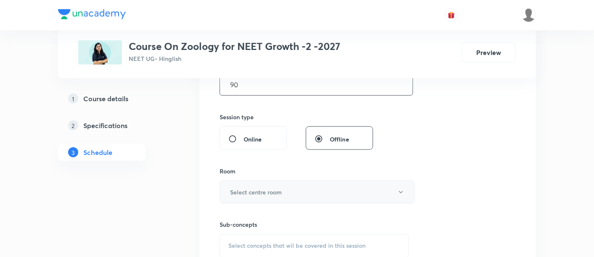
type input "90"
click at [296, 188] on button "Select centre room" at bounding box center [317, 192] width 195 height 23
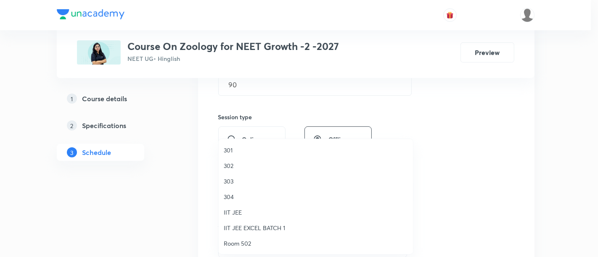
click at [237, 165] on span "302" at bounding box center [316, 165] width 184 height 9
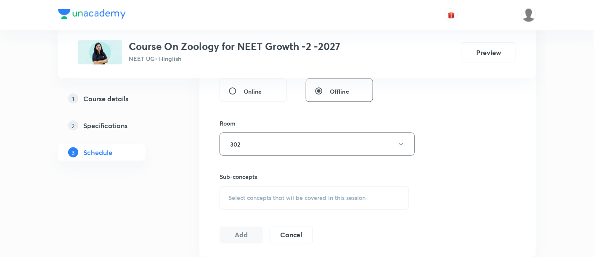
scroll to position [336, 0]
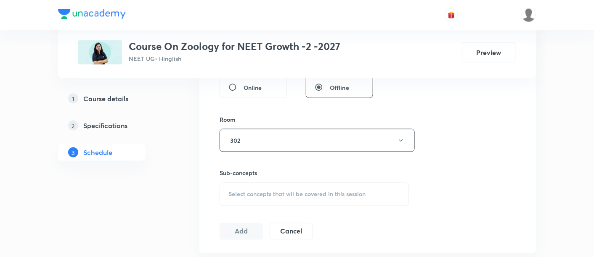
click at [313, 191] on span "Select concepts that wil be covered in this session" at bounding box center [296, 194] width 137 height 7
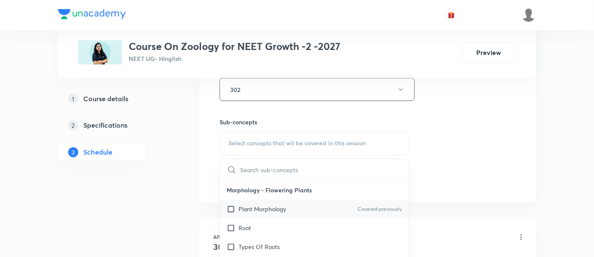
scroll to position [391, 0]
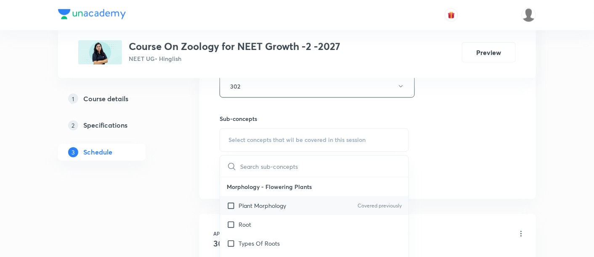
click at [269, 210] on div "Plant Morphology Covered previously" at bounding box center [314, 206] width 188 height 19
checkbox input "true"
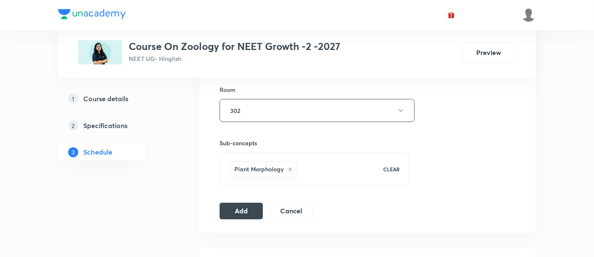
scroll to position [370, 0]
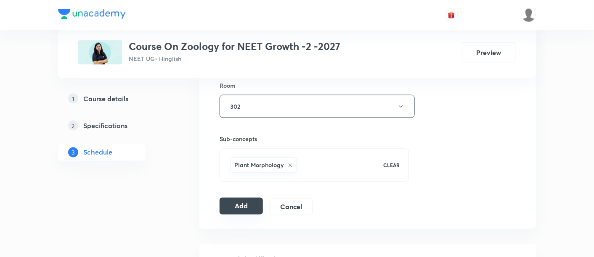
click at [243, 204] on button "Add" at bounding box center [241, 206] width 43 height 17
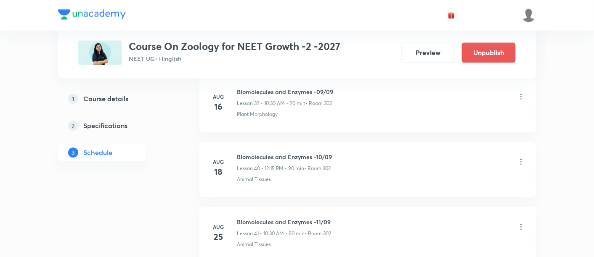
scroll to position [2953, 0]
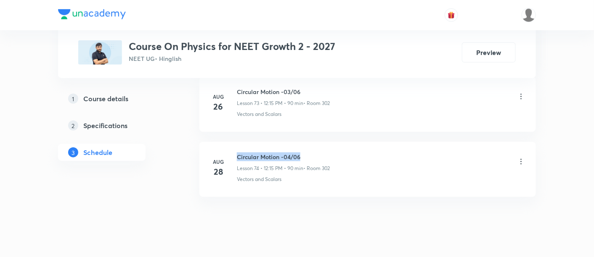
drag, startPoint x: 236, startPoint y: 136, endPoint x: 304, endPoint y: 137, distance: 67.3
click at [304, 153] on h6 "Circular Motion -04/06" at bounding box center [283, 157] width 93 height 9
copy h6 "Circular Motion -04/06"
click at [304, 153] on h6 "Circular Motion -04/06" at bounding box center [283, 157] width 93 height 9
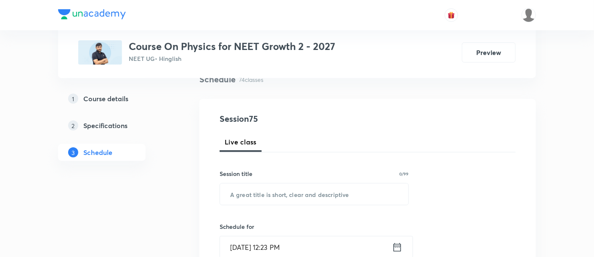
scroll to position [100, 0]
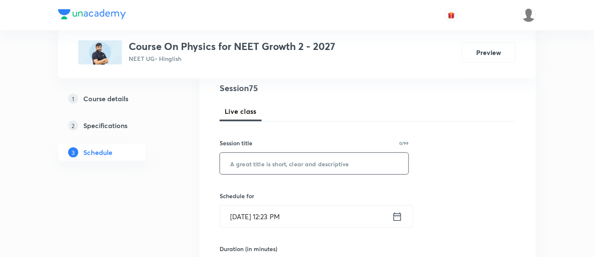
click at [275, 165] on input "text" at bounding box center [314, 163] width 188 height 21
paste input "Circular Motion -04/06"
click at [292, 163] on input "Circular Motion -04/06" at bounding box center [314, 163] width 188 height 21
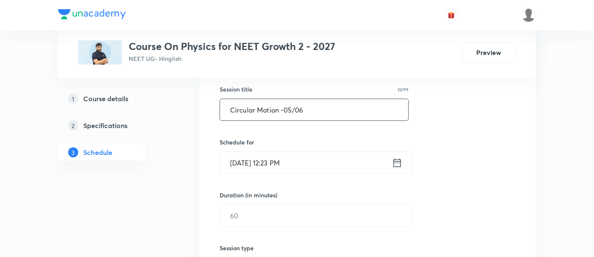
scroll to position [157, 0]
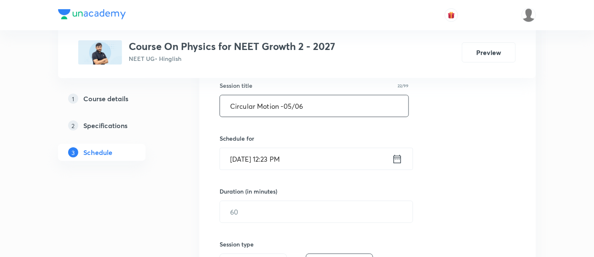
type input "Circular Motion -05/06"
click at [399, 158] on icon at bounding box center [397, 159] width 11 height 12
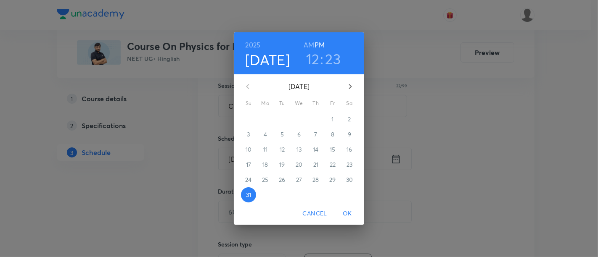
click at [351, 85] on icon "button" at bounding box center [350, 87] width 10 height 10
click at [311, 45] on h6 "AM" at bounding box center [309, 45] width 11 height 12
click at [348, 87] on icon "button" at bounding box center [350, 87] width 10 height 10
click at [265, 116] on p "1" at bounding box center [265, 119] width 2 height 8
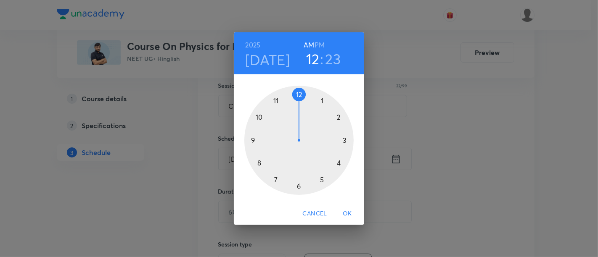
click at [260, 117] on div at bounding box center [298, 140] width 109 height 109
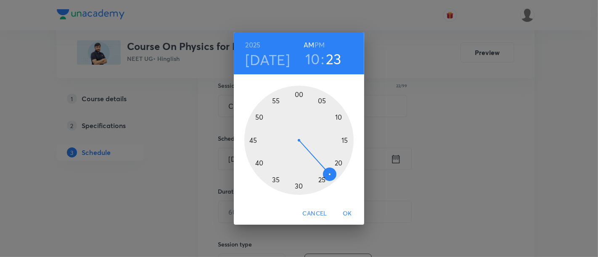
click at [300, 186] on div at bounding box center [298, 140] width 109 height 109
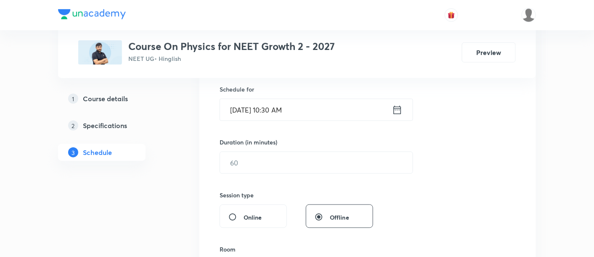
scroll to position [210, 0]
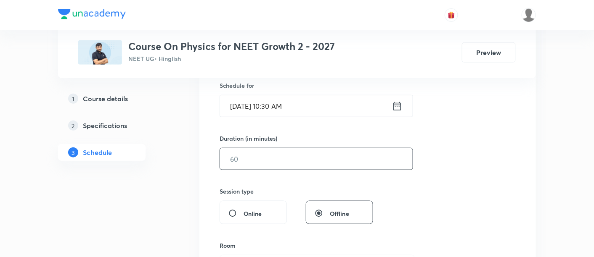
click at [322, 159] on input "text" at bounding box center [316, 158] width 193 height 21
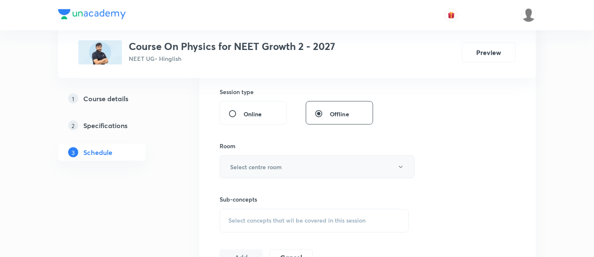
scroll to position [311, 0]
type input "90"
click at [318, 163] on button "Select centre room" at bounding box center [317, 165] width 195 height 23
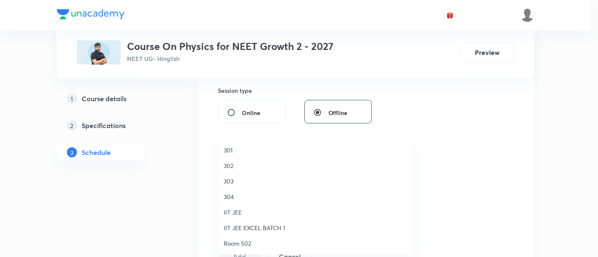
click at [249, 166] on span "302" at bounding box center [316, 165] width 184 height 9
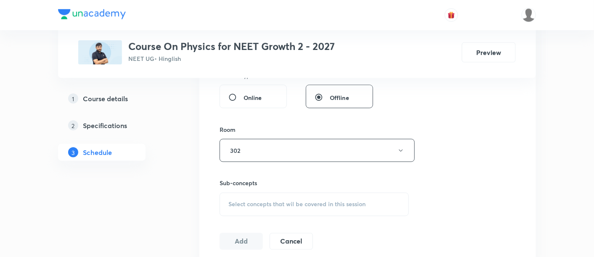
scroll to position [352, 0]
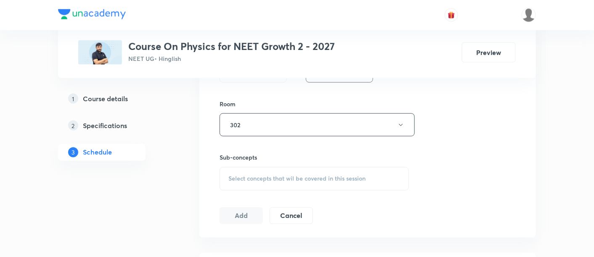
click at [283, 180] on span "Select concepts that wil be covered in this session" at bounding box center [296, 179] width 137 height 7
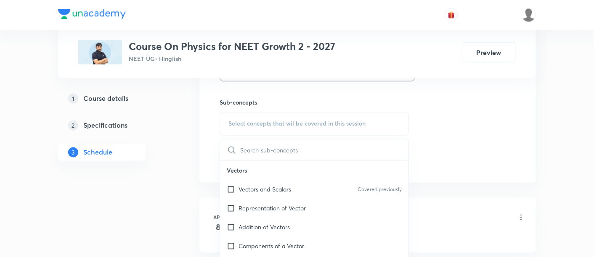
scroll to position [425, 0]
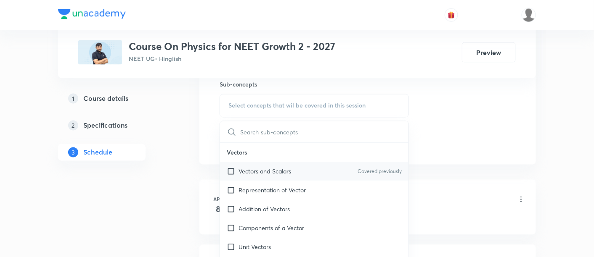
click at [268, 173] on p "Vectors and Scalars" at bounding box center [264, 171] width 53 height 9
checkbox input "true"
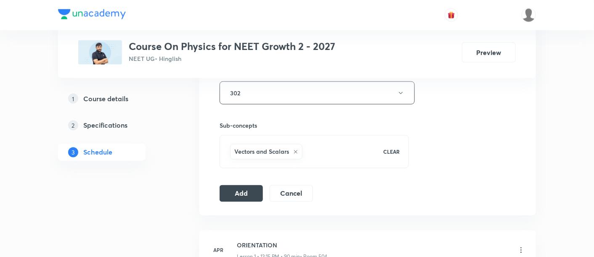
scroll to position [384, 0]
click at [243, 194] on button "Add" at bounding box center [241, 192] width 43 height 17
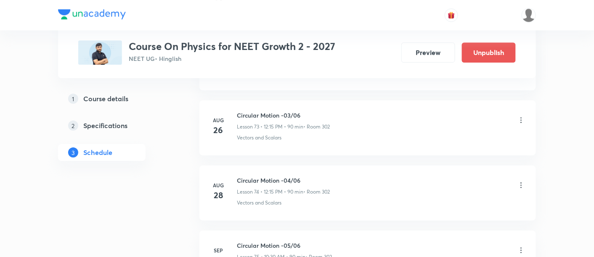
scroll to position [4901, 0]
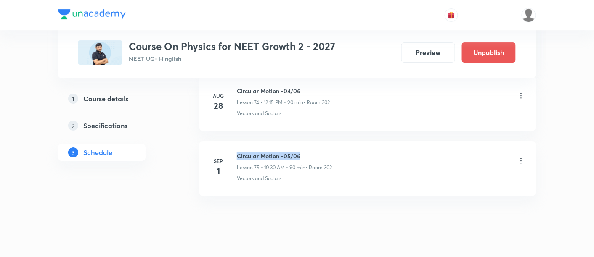
drag, startPoint x: 238, startPoint y: 138, endPoint x: 307, endPoint y: 137, distance: 69.8
click at [307, 152] on h6 "Circular Motion -05/06" at bounding box center [284, 156] width 95 height 9
copy h6 "Circular Motion -05/06"
click at [307, 152] on h6 "Circular Motion -05/06" at bounding box center [284, 156] width 95 height 9
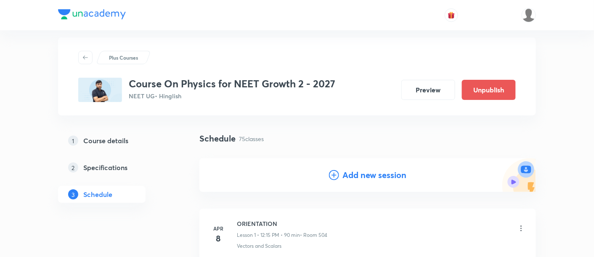
scroll to position [19, 0]
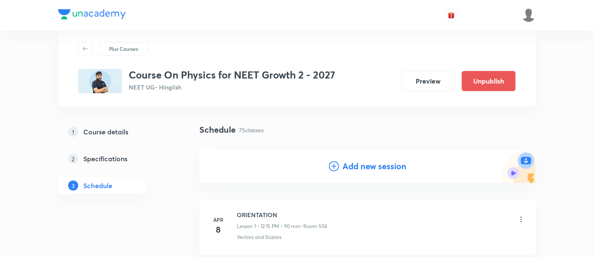
click at [368, 169] on h4 "Add new session" at bounding box center [374, 166] width 64 height 13
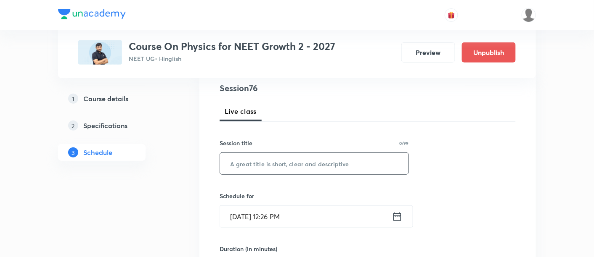
scroll to position [103, 0]
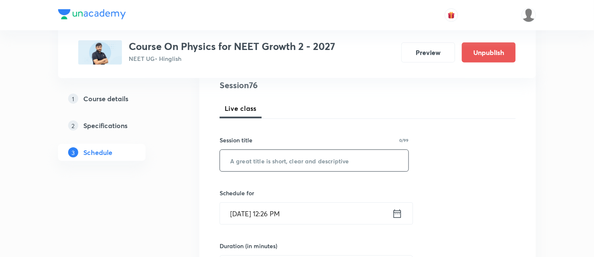
click at [310, 163] on input "text" at bounding box center [314, 160] width 188 height 21
paste input "Circular Motion -05/06"
click at [293, 158] on input "Circular Motion -05/06" at bounding box center [314, 160] width 188 height 21
click at [291, 158] on input "Circular Motion -05/06" at bounding box center [314, 160] width 188 height 21
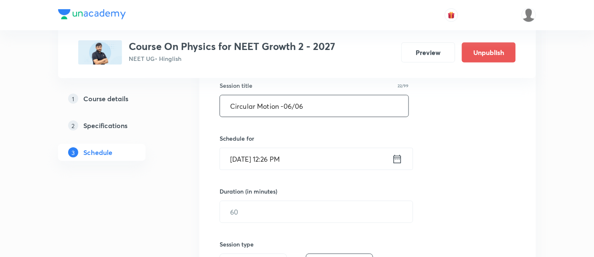
scroll to position [159, 0]
type input "Circular Motion -06/06"
click at [397, 156] on icon at bounding box center [397, 158] width 11 height 12
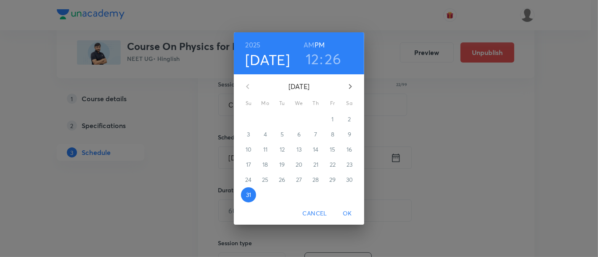
click at [350, 86] on icon "button" at bounding box center [350, 87] width 10 height 10
click at [284, 120] on span "2" at bounding box center [282, 119] width 15 height 8
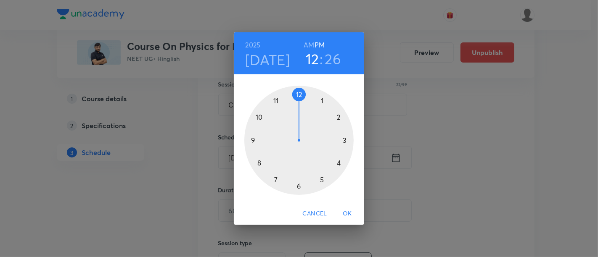
click at [299, 93] on div at bounding box center [298, 140] width 109 height 109
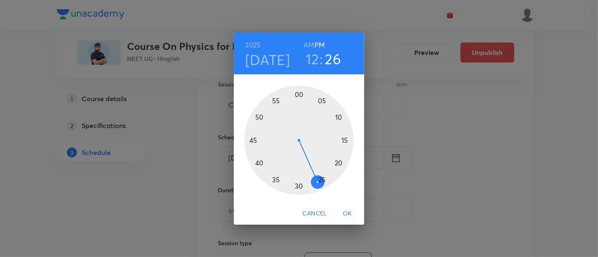
click at [346, 141] on div at bounding box center [298, 140] width 109 height 109
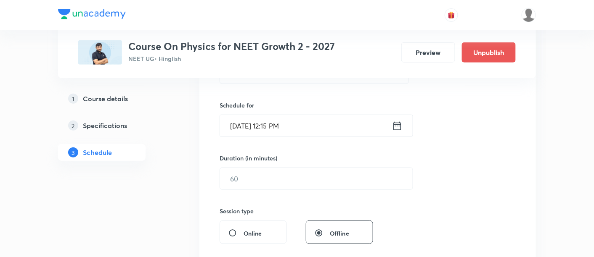
scroll to position [193, 0]
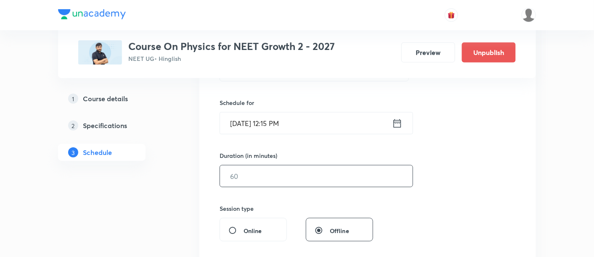
click at [365, 177] on input "text" at bounding box center [316, 176] width 193 height 21
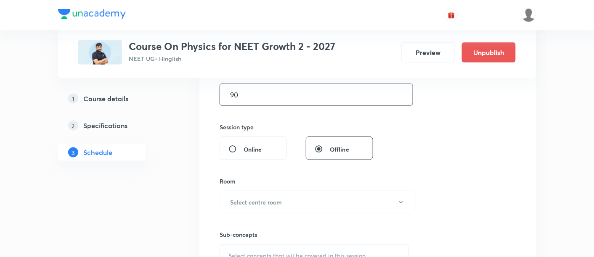
scroll to position [302, 0]
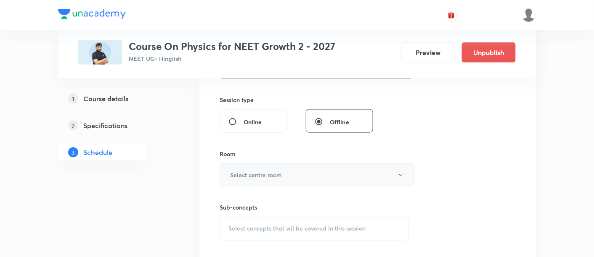
type input "90"
click at [304, 175] on button "Select centre room" at bounding box center [317, 175] width 195 height 23
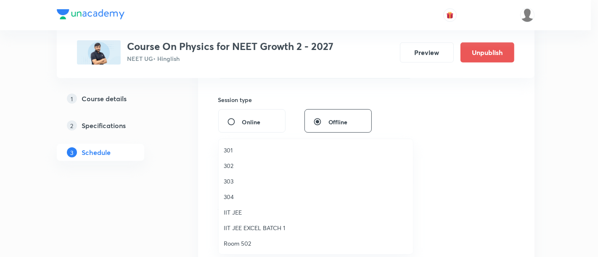
click at [240, 166] on span "302" at bounding box center [316, 165] width 184 height 9
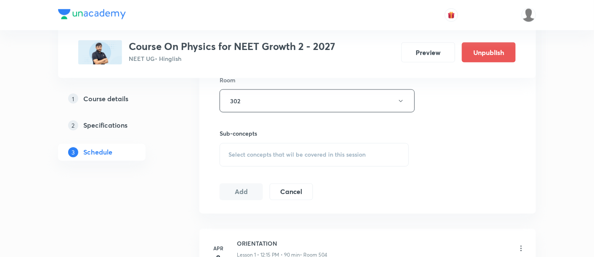
scroll to position [376, 0]
click at [307, 153] on span "Select concepts that wil be covered in this session" at bounding box center [296, 154] width 137 height 7
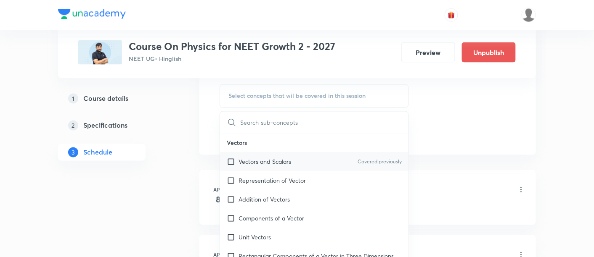
scroll to position [435, 0]
click at [278, 161] on p "Vectors and Scalars" at bounding box center [264, 161] width 53 height 9
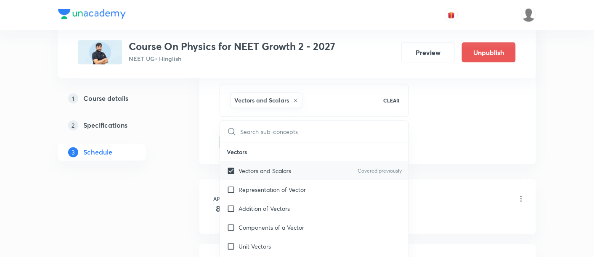
checkbox input "true"
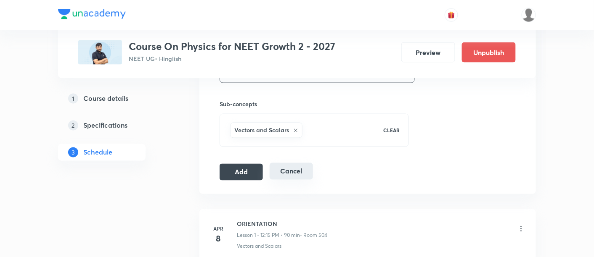
scroll to position [406, 0]
click at [249, 171] on button "Add" at bounding box center [241, 171] width 43 height 17
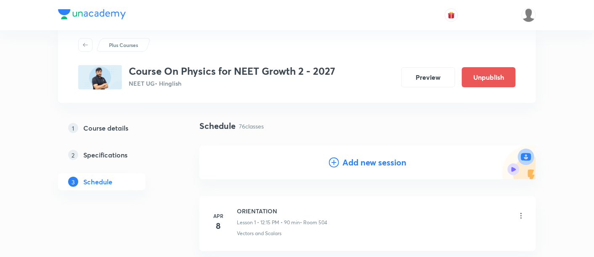
scroll to position [0, 0]
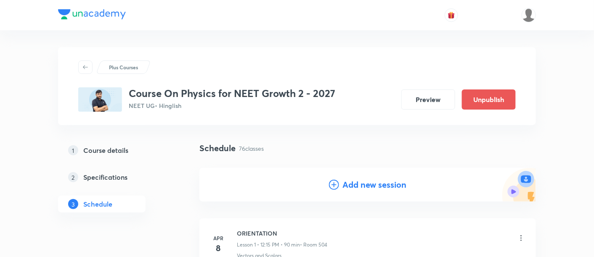
click at [379, 189] on h4 "Add new session" at bounding box center [374, 185] width 64 height 13
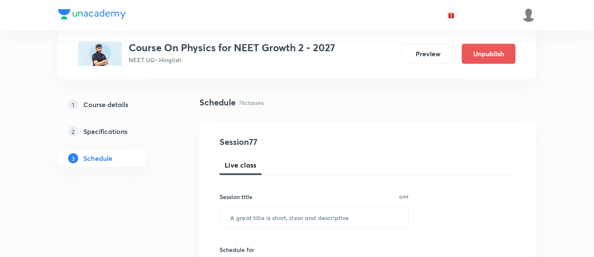
scroll to position [50, 0]
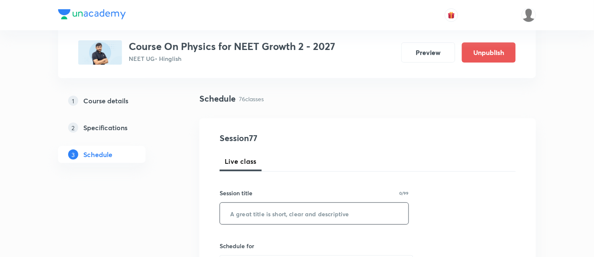
click at [311, 212] on input "text" at bounding box center [314, 213] width 188 height 21
paste input "Center of Mass and Collision"
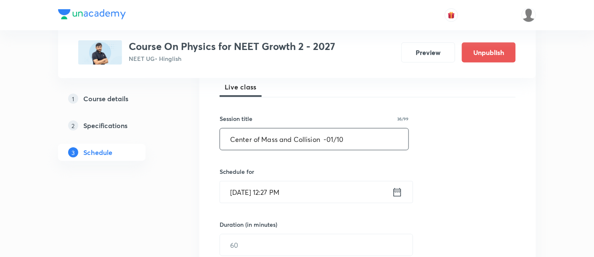
scroll to position [145, 0]
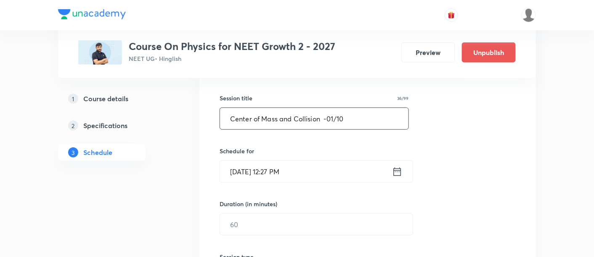
type input "Center of Mass and Collision -01/10"
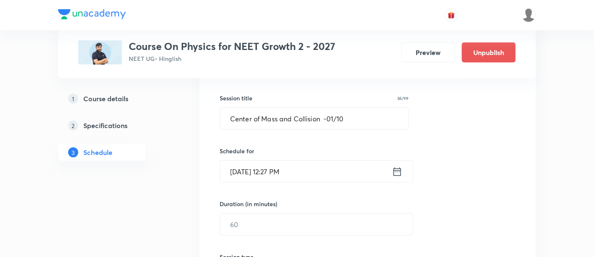
click at [396, 169] on icon at bounding box center [397, 172] width 11 height 12
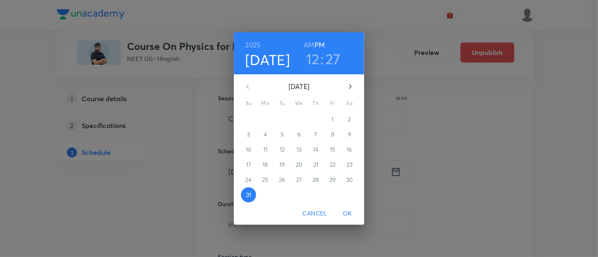
click at [353, 85] on icon "button" at bounding box center [350, 87] width 10 height 10
click at [317, 118] on p "4" at bounding box center [315, 119] width 3 height 8
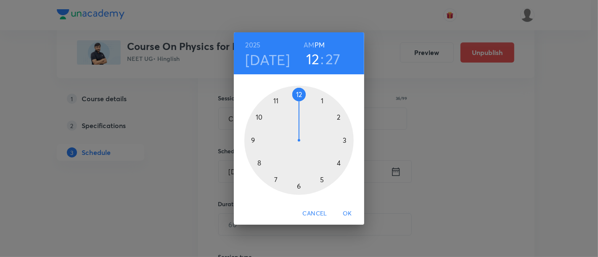
click at [298, 93] on div at bounding box center [298, 140] width 109 height 109
click at [347, 141] on div at bounding box center [298, 140] width 109 height 109
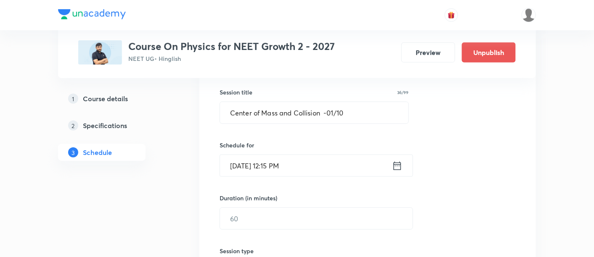
scroll to position [160, 0]
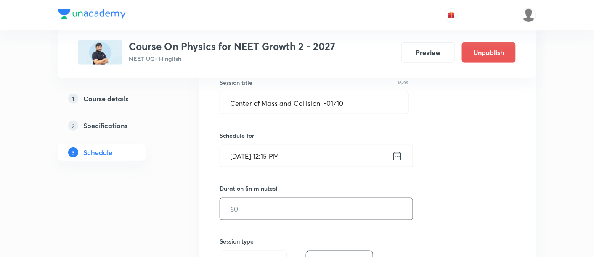
click at [318, 207] on input "text" at bounding box center [316, 208] width 193 height 21
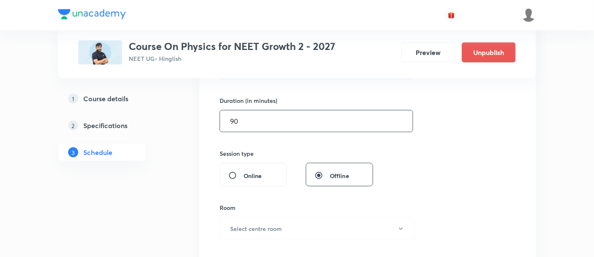
scroll to position [249, 0]
type input "90"
click at [339, 227] on button "Select centre room" at bounding box center [317, 228] width 195 height 23
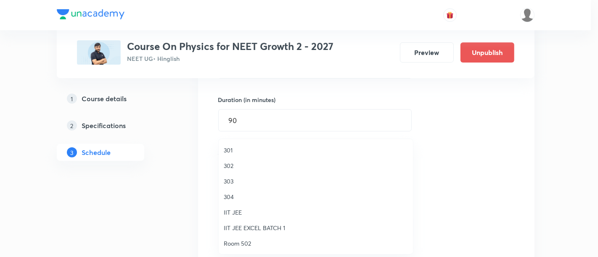
click at [230, 163] on span "302" at bounding box center [316, 165] width 184 height 9
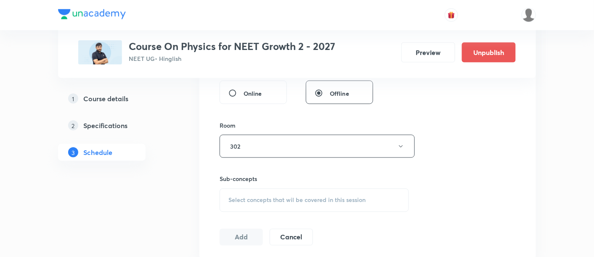
scroll to position [342, 0]
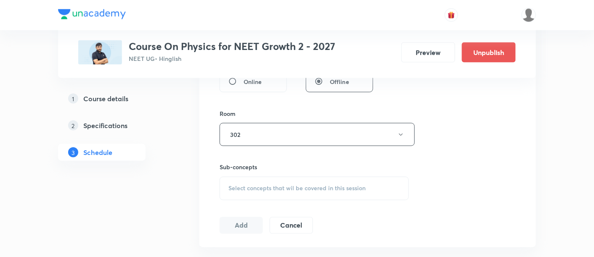
click at [295, 191] on div "Select concepts that wil be covered in this session" at bounding box center [314, 189] width 189 height 24
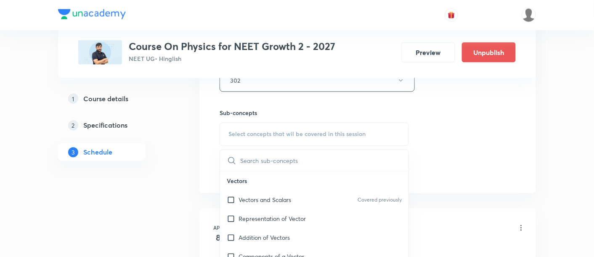
scroll to position [400, 0]
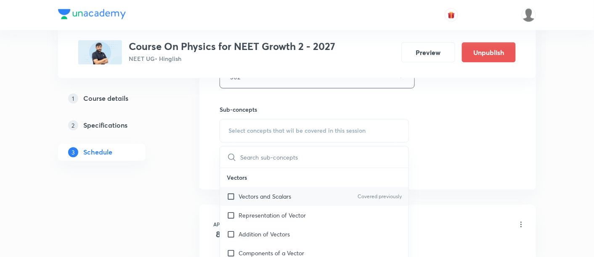
click at [262, 193] on p "Vectors and Scalars" at bounding box center [264, 197] width 53 height 9
checkbox input "true"
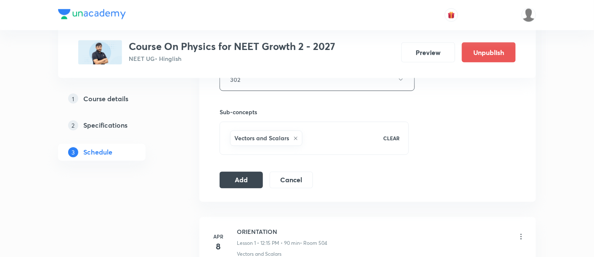
scroll to position [399, 0]
click at [259, 180] on button "Add" at bounding box center [241, 178] width 43 height 17
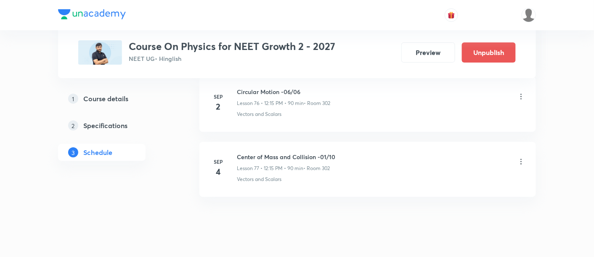
scroll to position [5031, 0]
drag, startPoint x: 236, startPoint y: 138, endPoint x: 343, endPoint y: 139, distance: 106.4
click at [343, 152] on div "Center of Mass and Collision -01/10 Lesson 77 • 12:15 PM • 90 min • Room 302" at bounding box center [381, 162] width 288 height 20
copy h6 "Center of Mass and Collision -01/10"
click at [343, 152] on div "Center of Mass and Collision -01/10 Lesson 77 • 12:15 PM • 90 min • Room 302" at bounding box center [381, 162] width 288 height 20
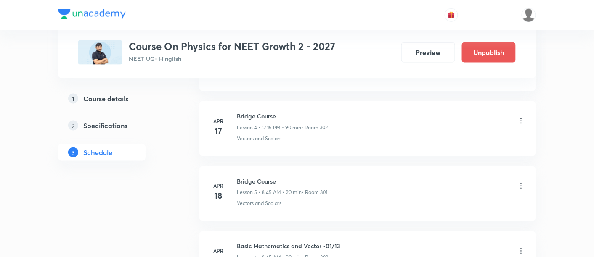
scroll to position [0, 0]
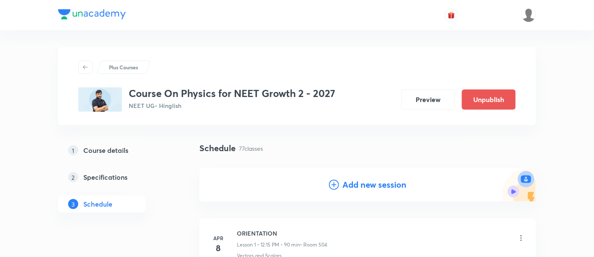
click at [368, 185] on h4 "Add new session" at bounding box center [374, 185] width 64 height 13
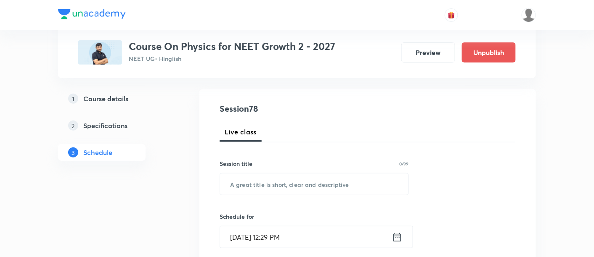
scroll to position [90, 0]
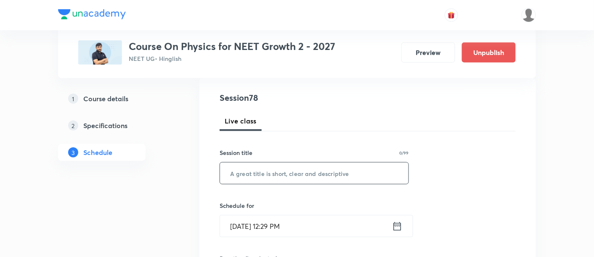
click at [330, 173] on input "text" at bounding box center [314, 173] width 188 height 21
paste input "Center of Mass and Collision -01/10"
click at [331, 170] on input "Center of Mass and Collision -01/10" at bounding box center [314, 173] width 188 height 21
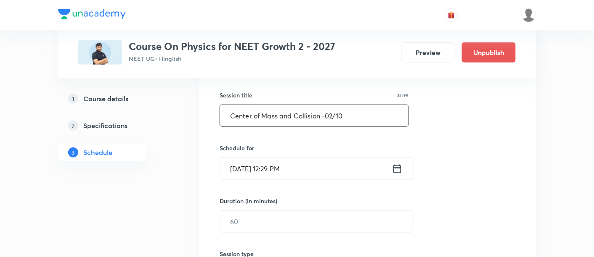
scroll to position [152, 0]
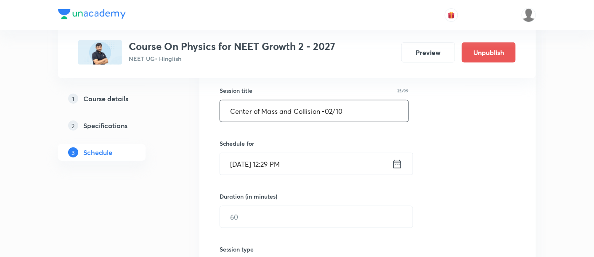
type input "Center of Mass and Collision -02/10"
click at [395, 159] on icon at bounding box center [397, 165] width 11 height 12
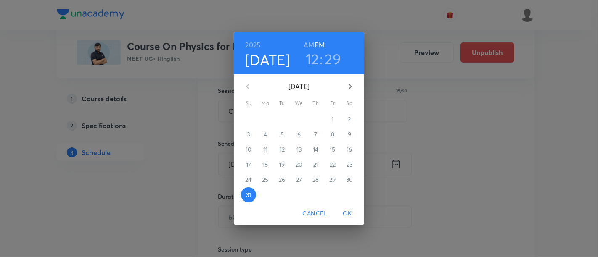
click at [351, 87] on icon "button" at bounding box center [350, 86] width 3 height 5
click at [332, 119] on p "5" at bounding box center [332, 119] width 3 height 8
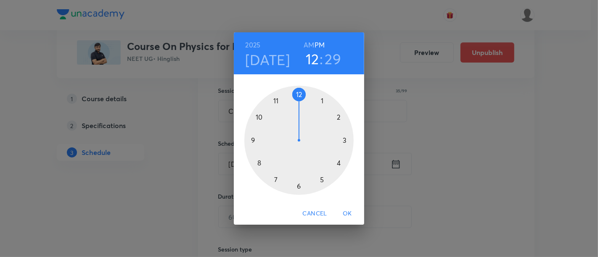
click at [299, 93] on div at bounding box center [298, 140] width 109 height 109
click at [348, 141] on div at bounding box center [298, 140] width 109 height 109
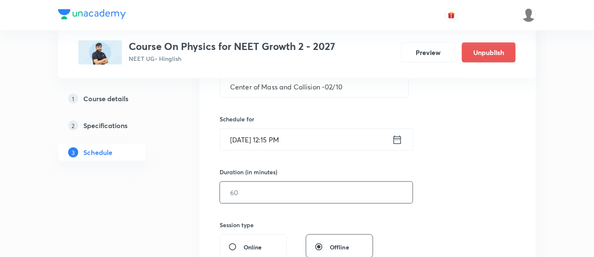
scroll to position [179, 0]
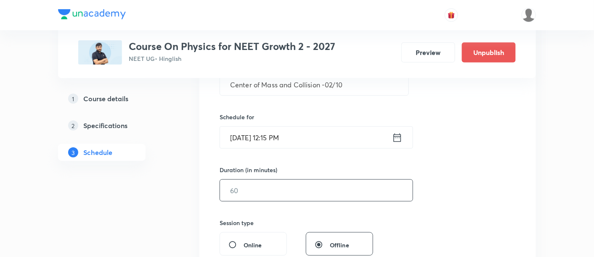
click at [339, 187] on input "text" at bounding box center [316, 190] width 193 height 21
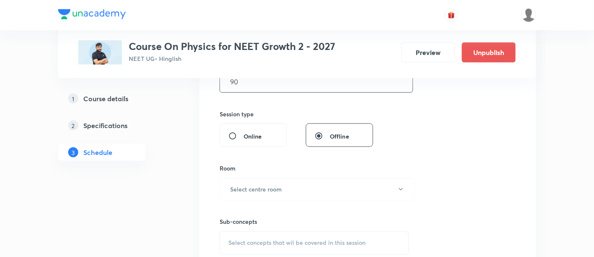
scroll to position [289, 0]
type input "90"
click at [291, 189] on button "Select centre room" at bounding box center [317, 187] width 195 height 23
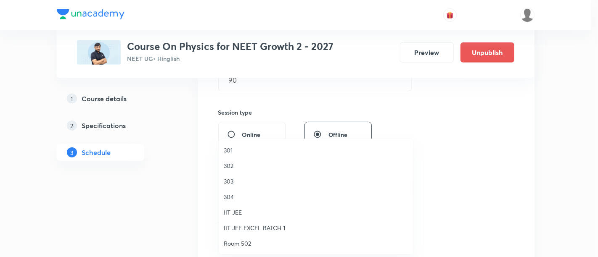
click at [234, 166] on span "302" at bounding box center [316, 165] width 184 height 9
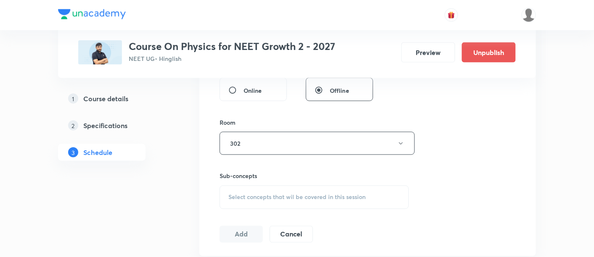
scroll to position [346, 0]
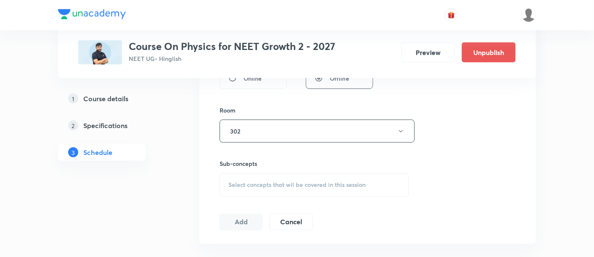
click at [325, 184] on span "Select concepts that wil be covered in this session" at bounding box center [296, 185] width 137 height 7
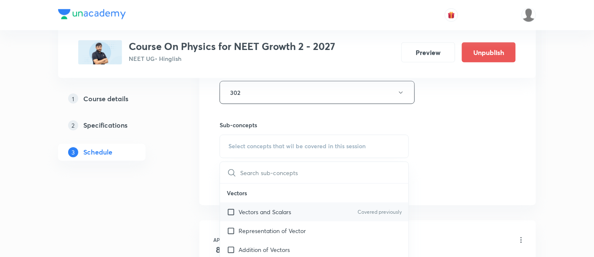
scroll to position [384, 0]
click at [262, 212] on p "Vectors and Scalars" at bounding box center [264, 212] width 53 height 9
checkbox input "true"
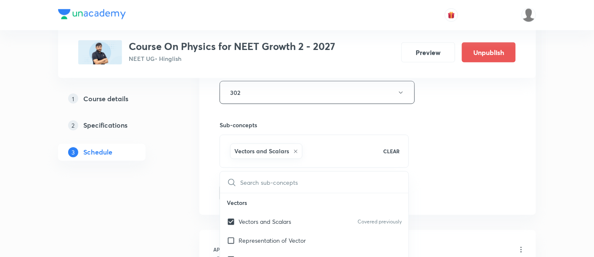
click at [430, 166] on div "Session 78 Live class Session title 35/99 Center of Mass and Collision -02/10 ​…" at bounding box center [368, -1] width 296 height 405
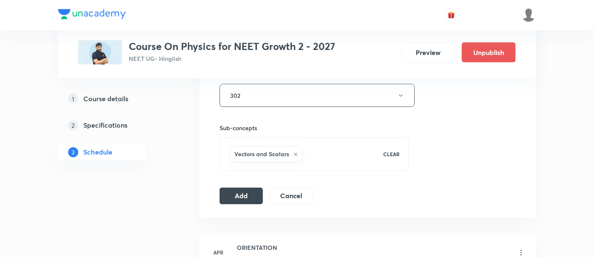
scroll to position [394, 0]
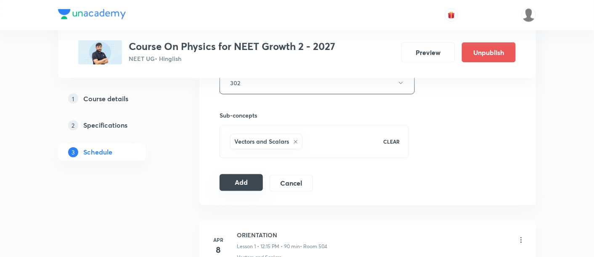
click at [247, 183] on button "Add" at bounding box center [241, 183] width 43 height 17
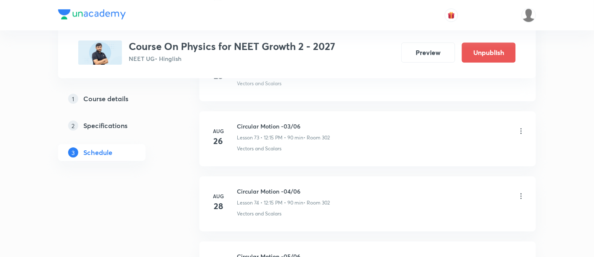
scroll to position [5096, 0]
